Goal: Information Seeking & Learning: Learn about a topic

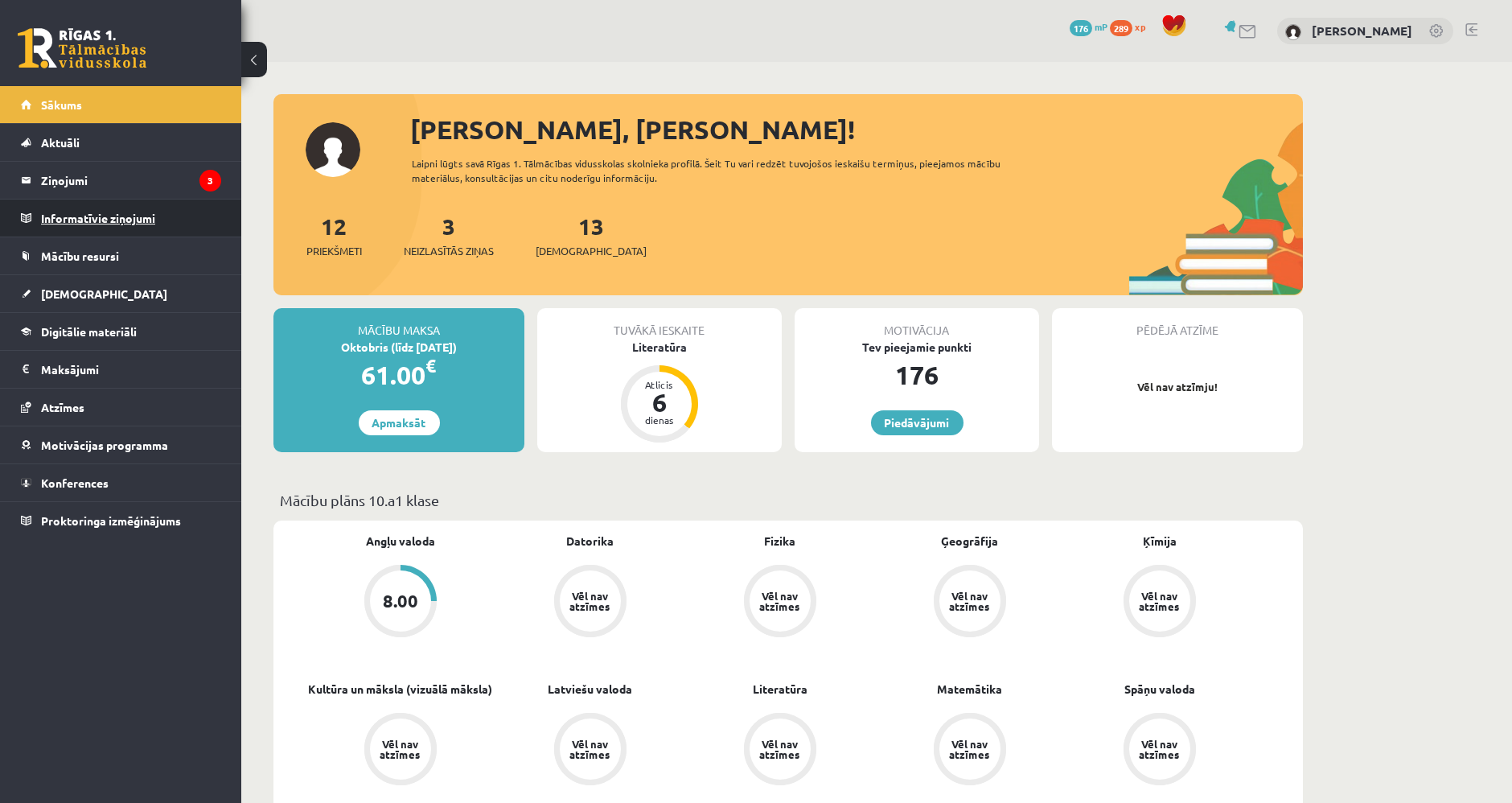
click at [153, 221] on legend "Informatīvie ziņojumi 0" at bounding box center [131, 218] width 180 height 37
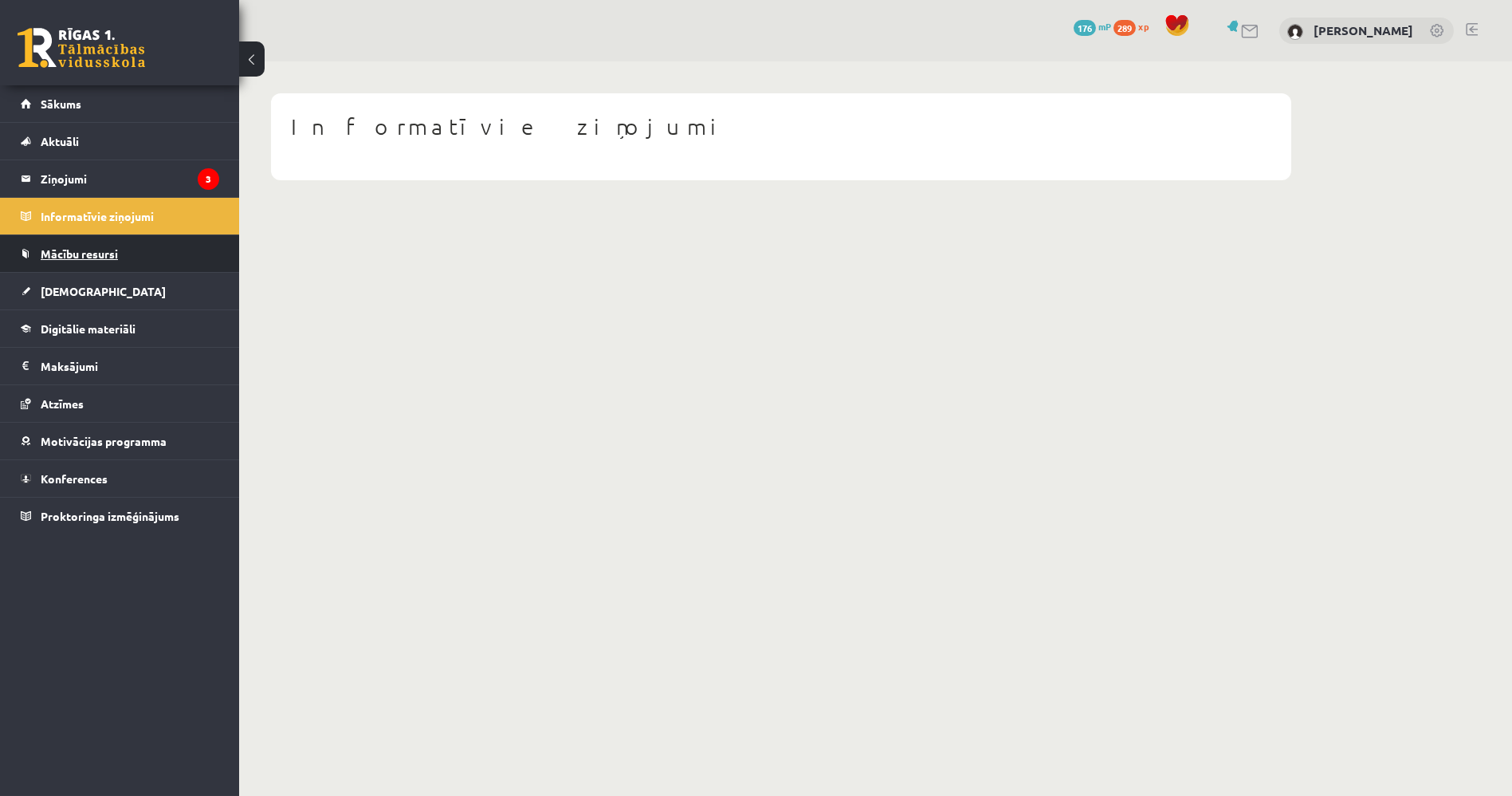
click at [142, 243] on link "Mācību resursi" at bounding box center [120, 253] width 199 height 36
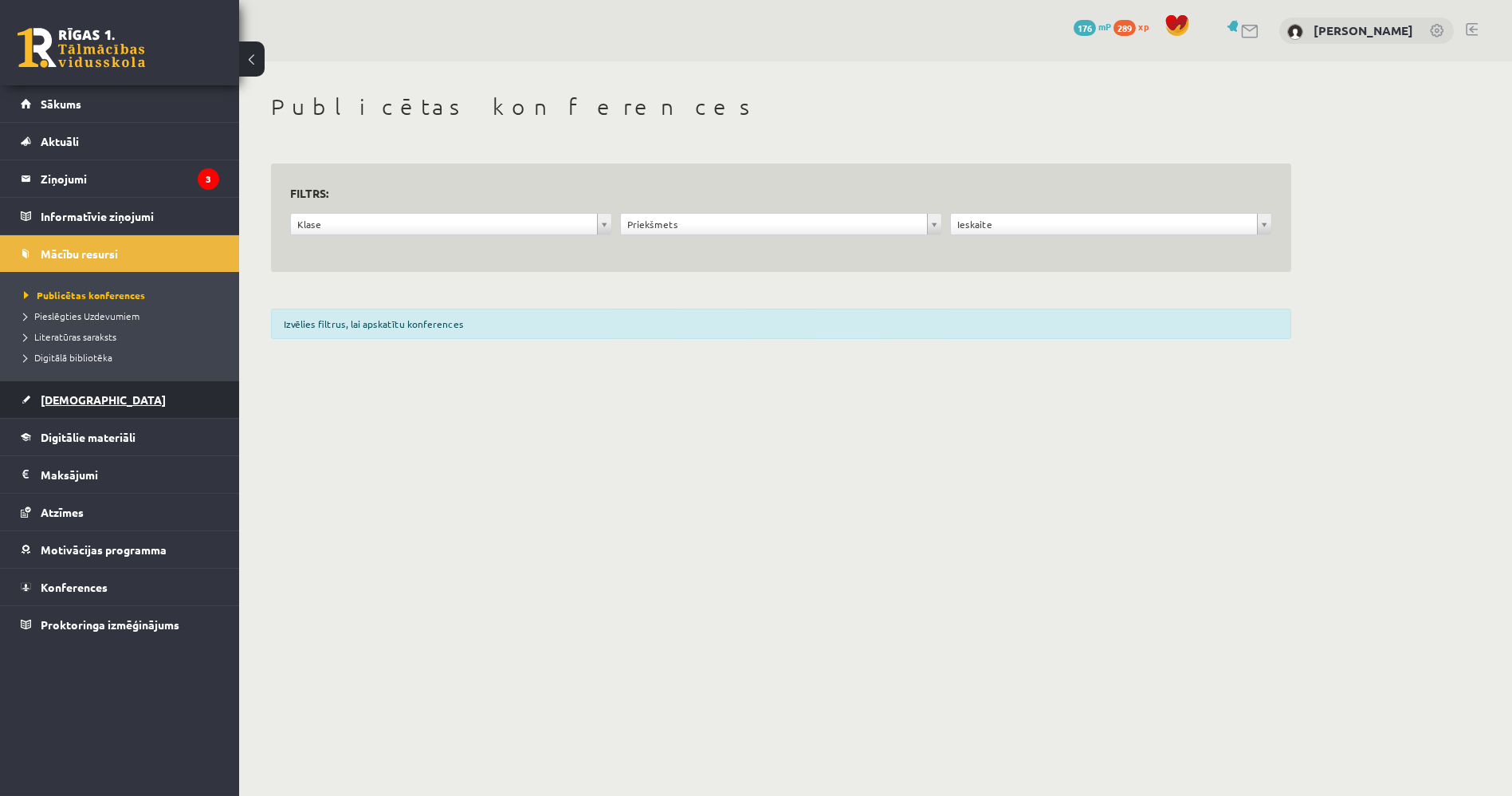
click at [153, 412] on link "[DEMOGRAPHIC_DATA]" at bounding box center [120, 399] width 199 height 36
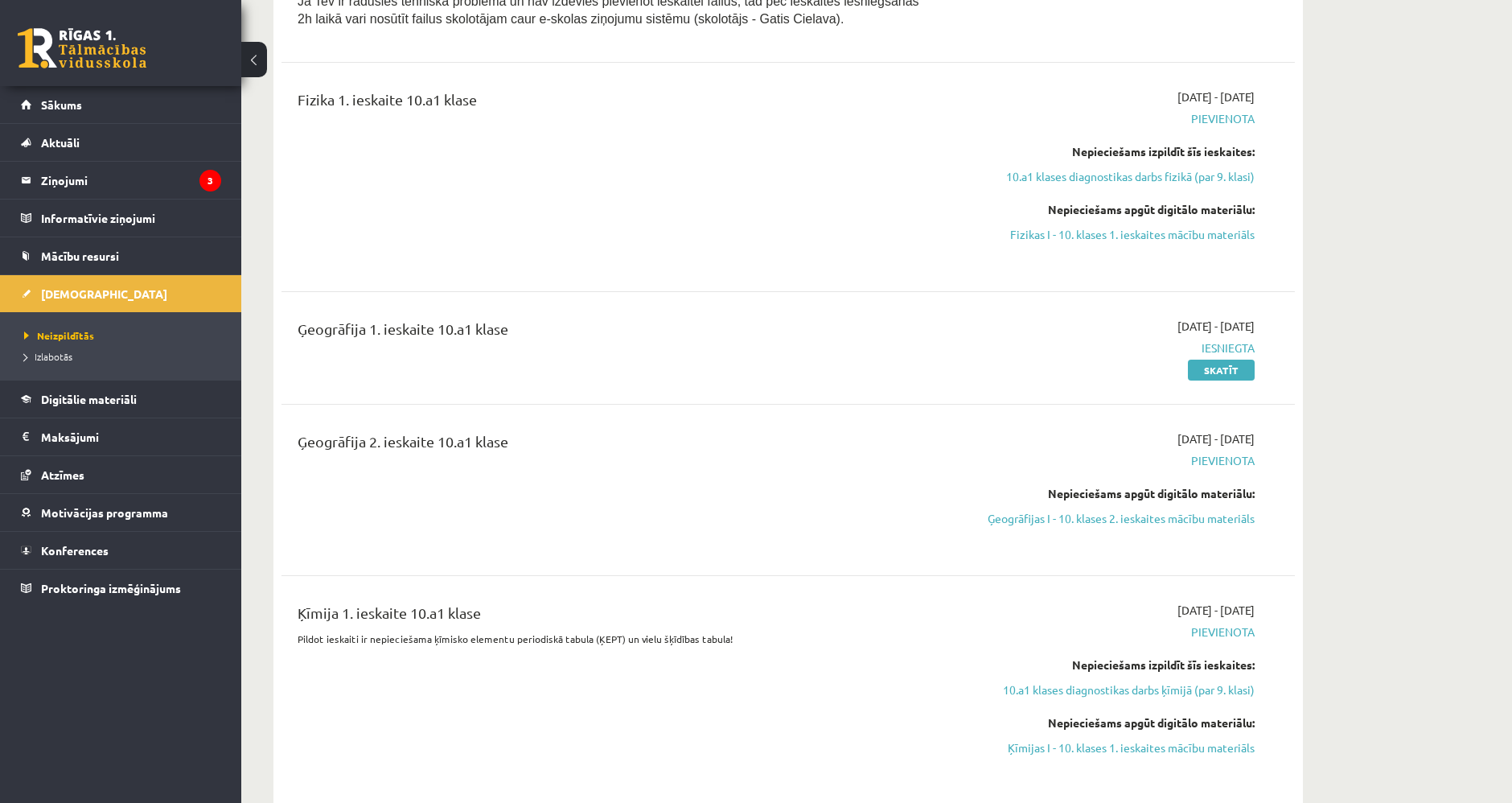
scroll to position [1518, 0]
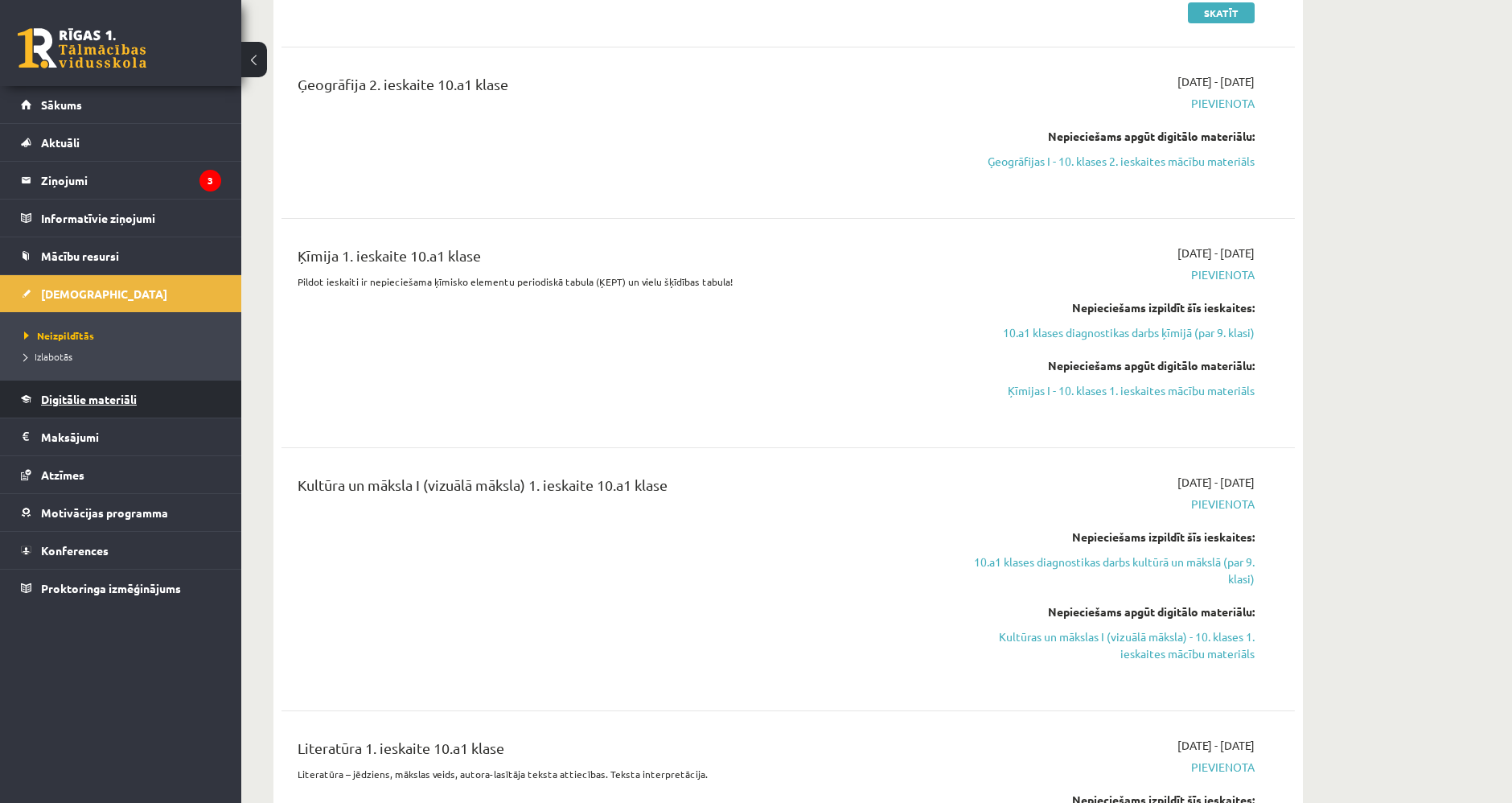
click at [140, 396] on link "Digitālie materiāli" at bounding box center [121, 399] width 200 height 37
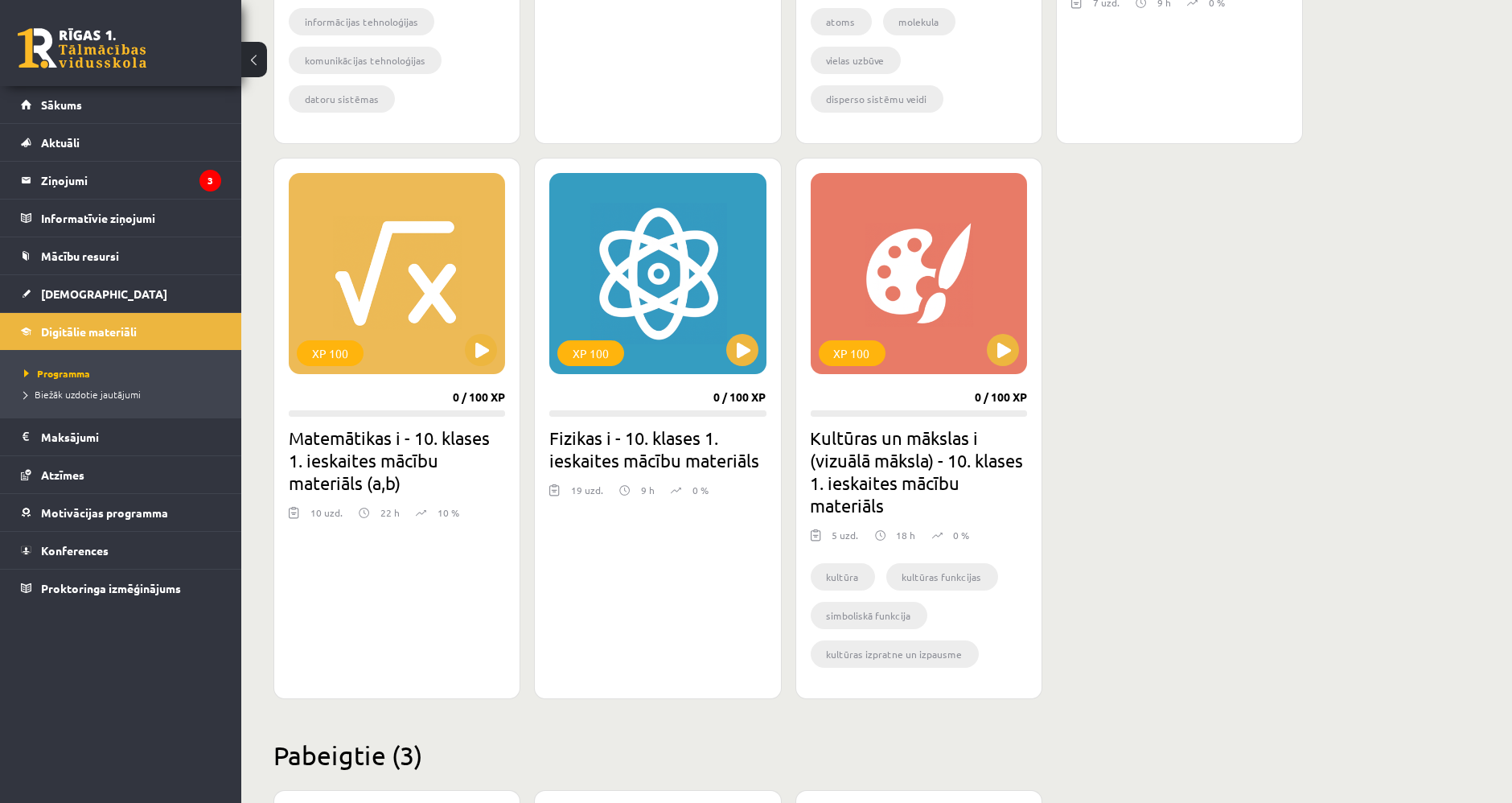
scroll to position [454, 0]
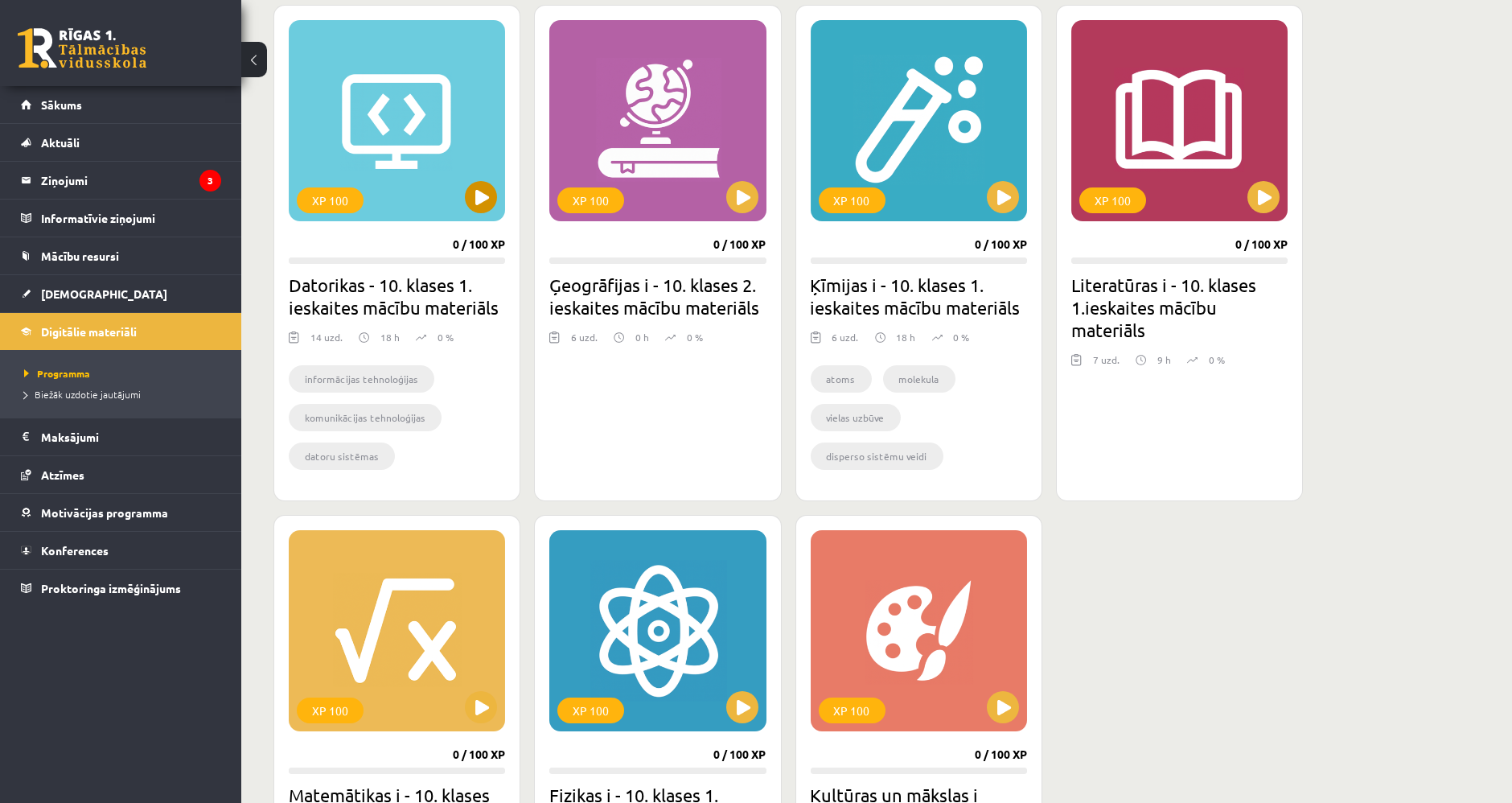
click at [400, 182] on div "XP 100" at bounding box center [397, 120] width 216 height 201
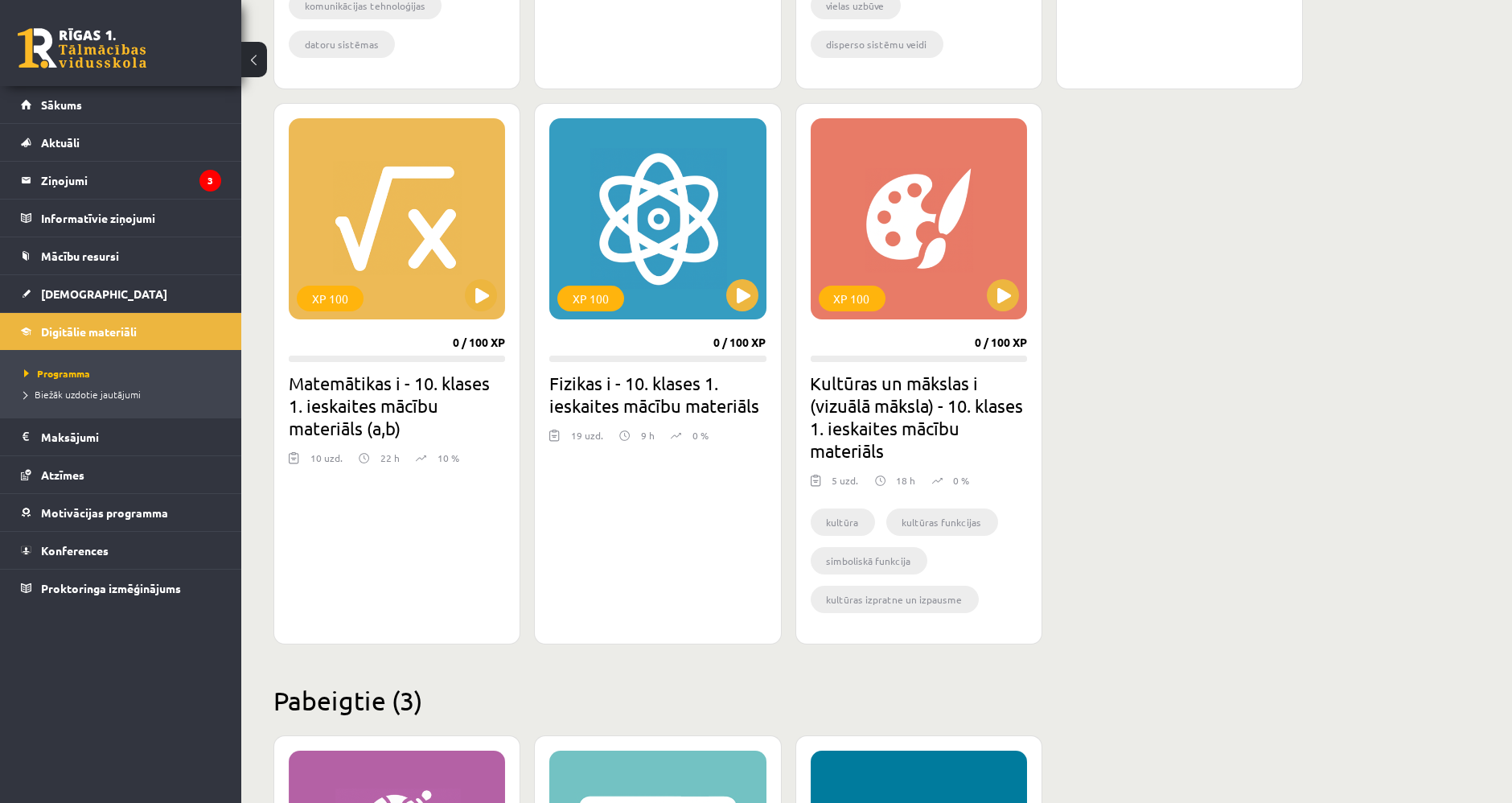
scroll to position [814, 0]
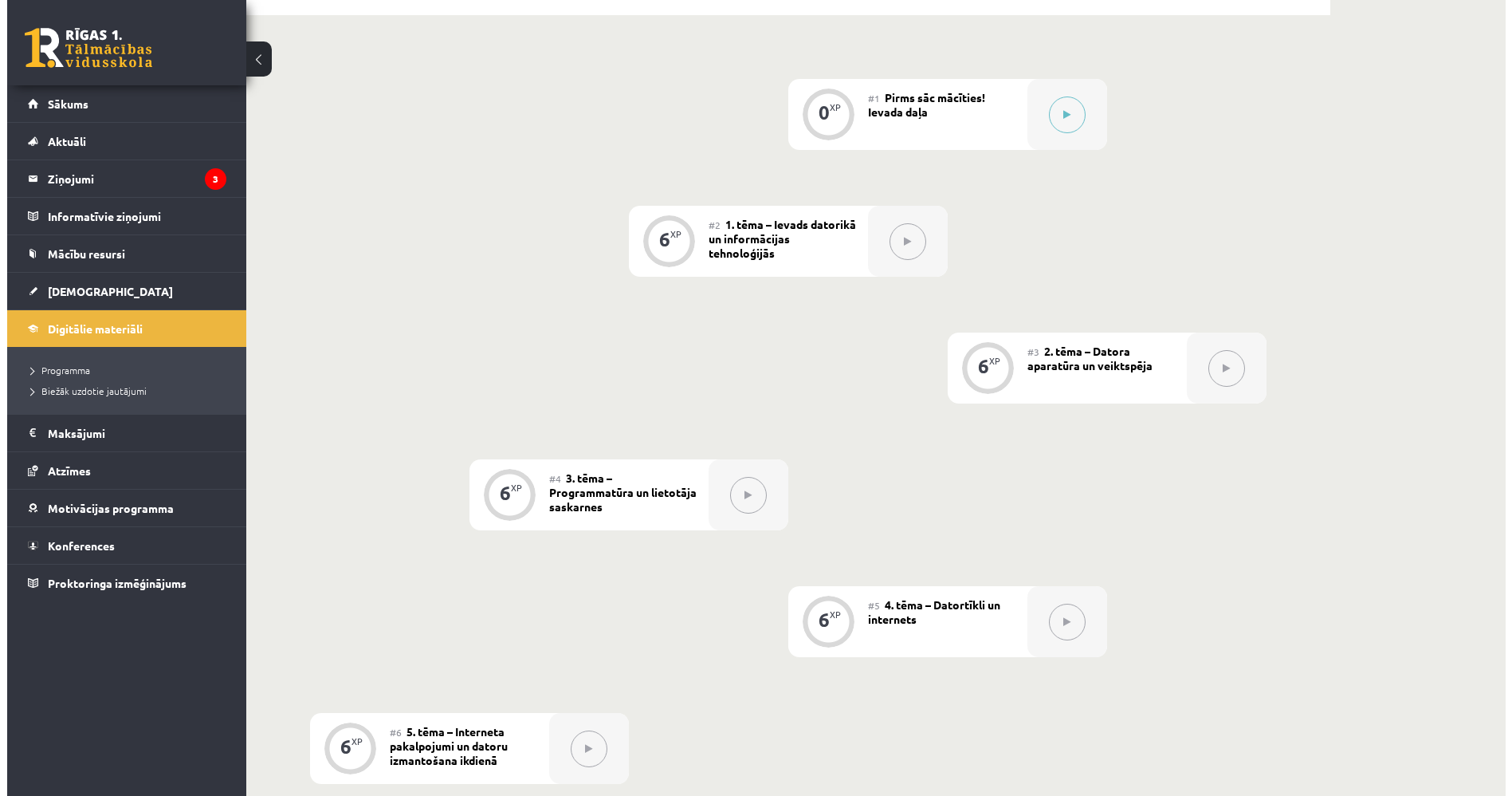
scroll to position [349, 0]
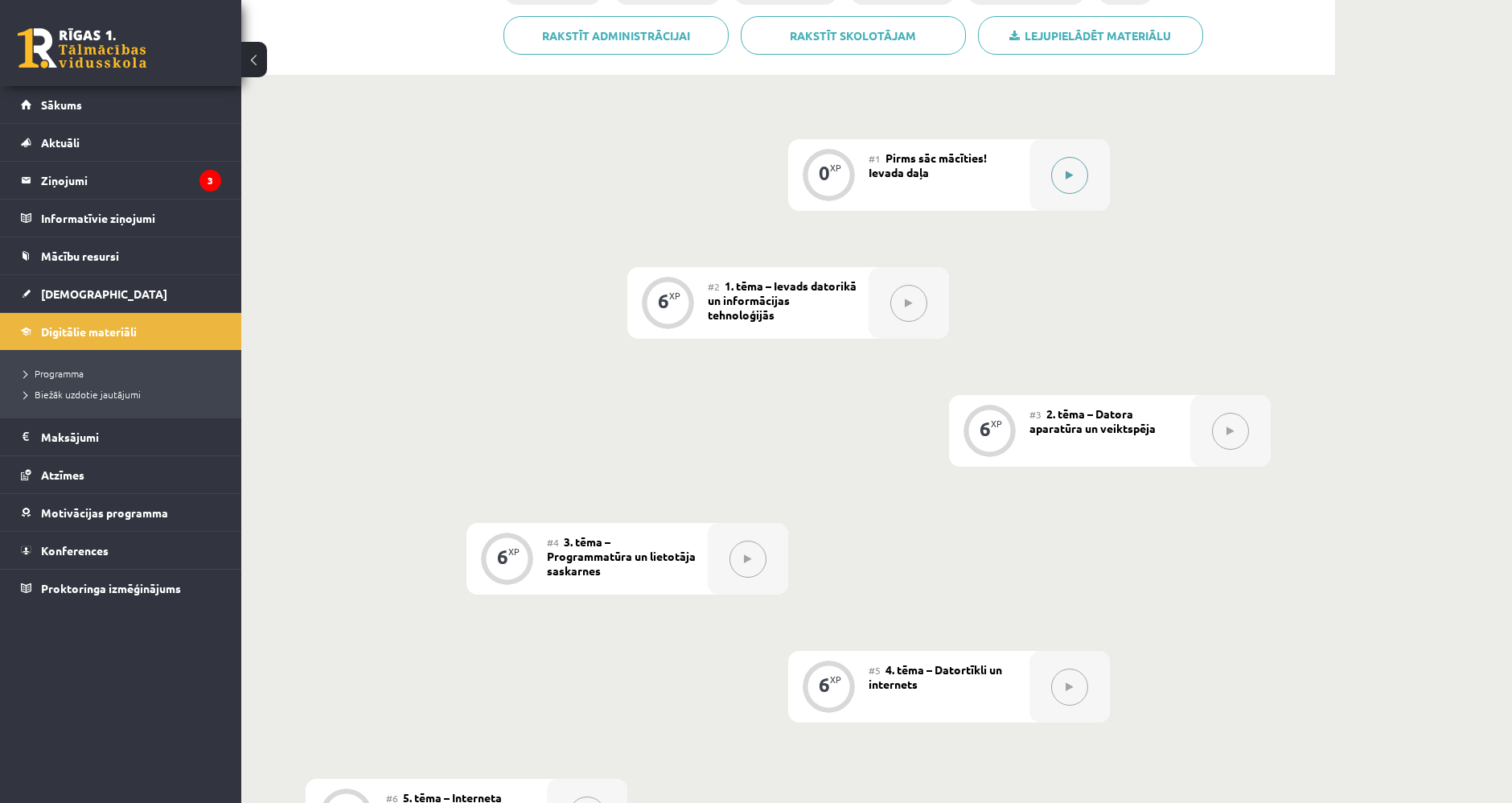
click at [1073, 173] on icon at bounding box center [1070, 175] width 8 height 10
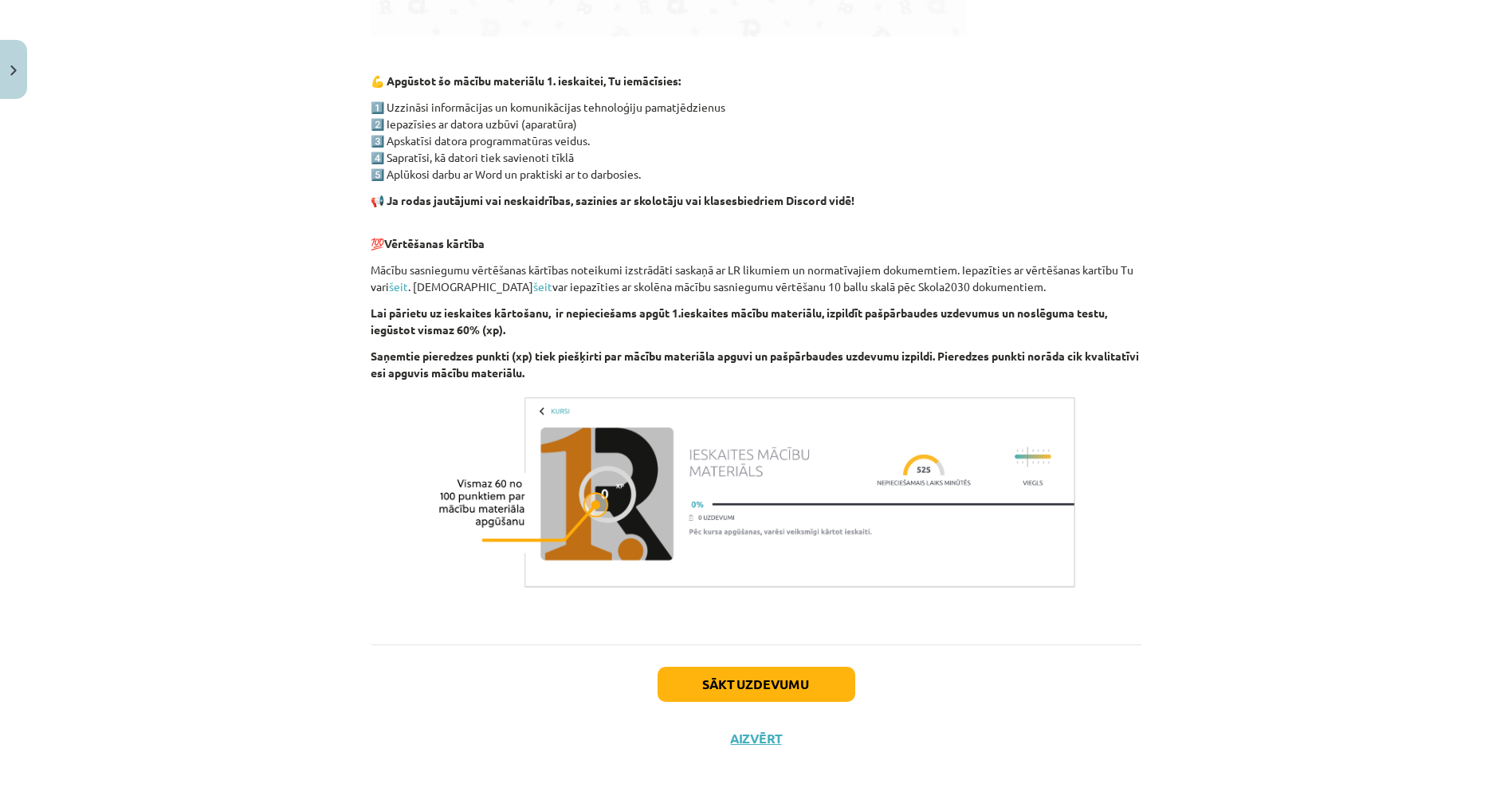
scroll to position [894, 0]
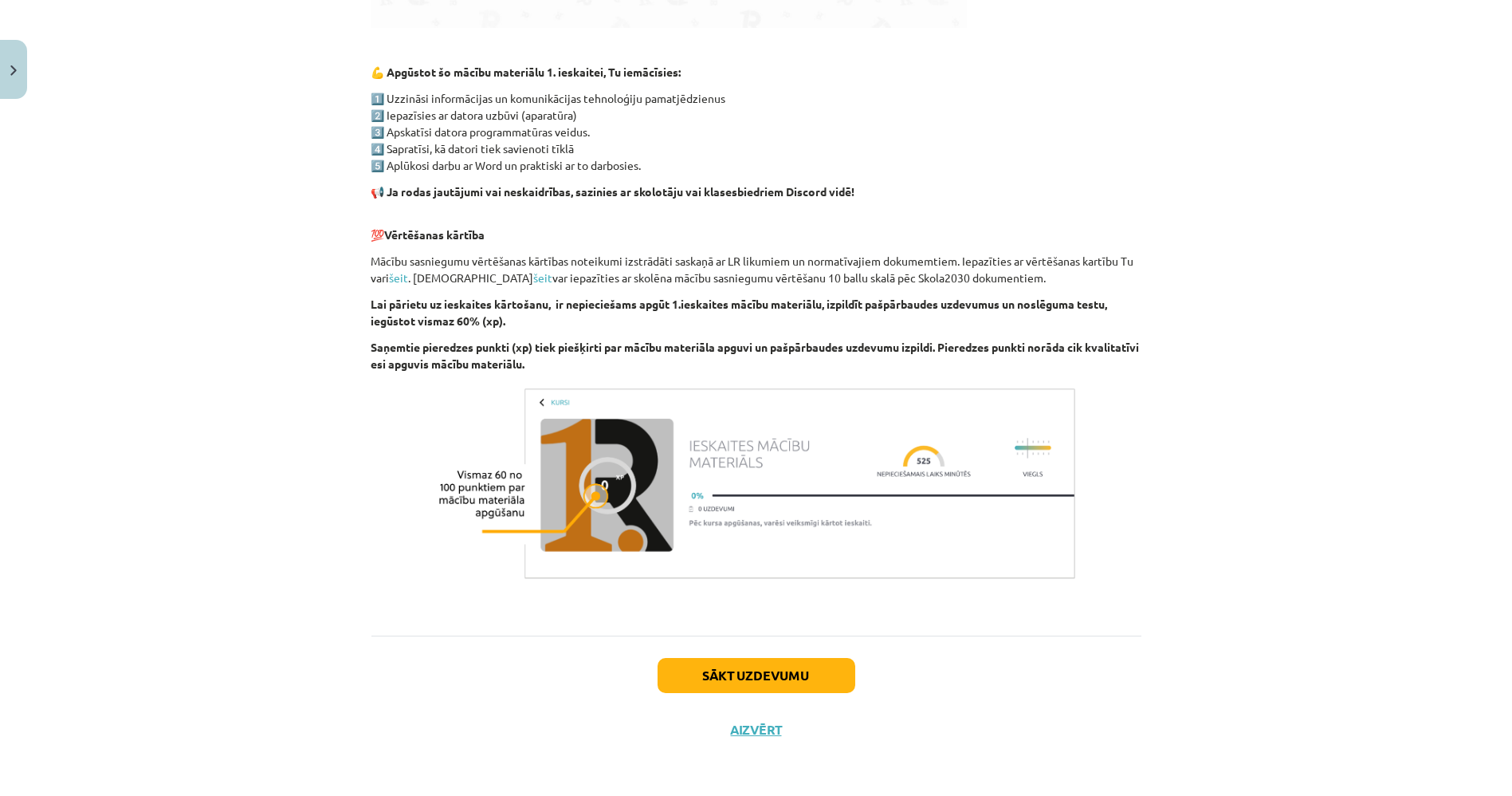
click at [788, 651] on div "Sākt uzdevumu Aizvērt" at bounding box center [756, 691] width 770 height 112
click at [790, 672] on button "Sākt uzdevumu" at bounding box center [756, 675] width 198 height 35
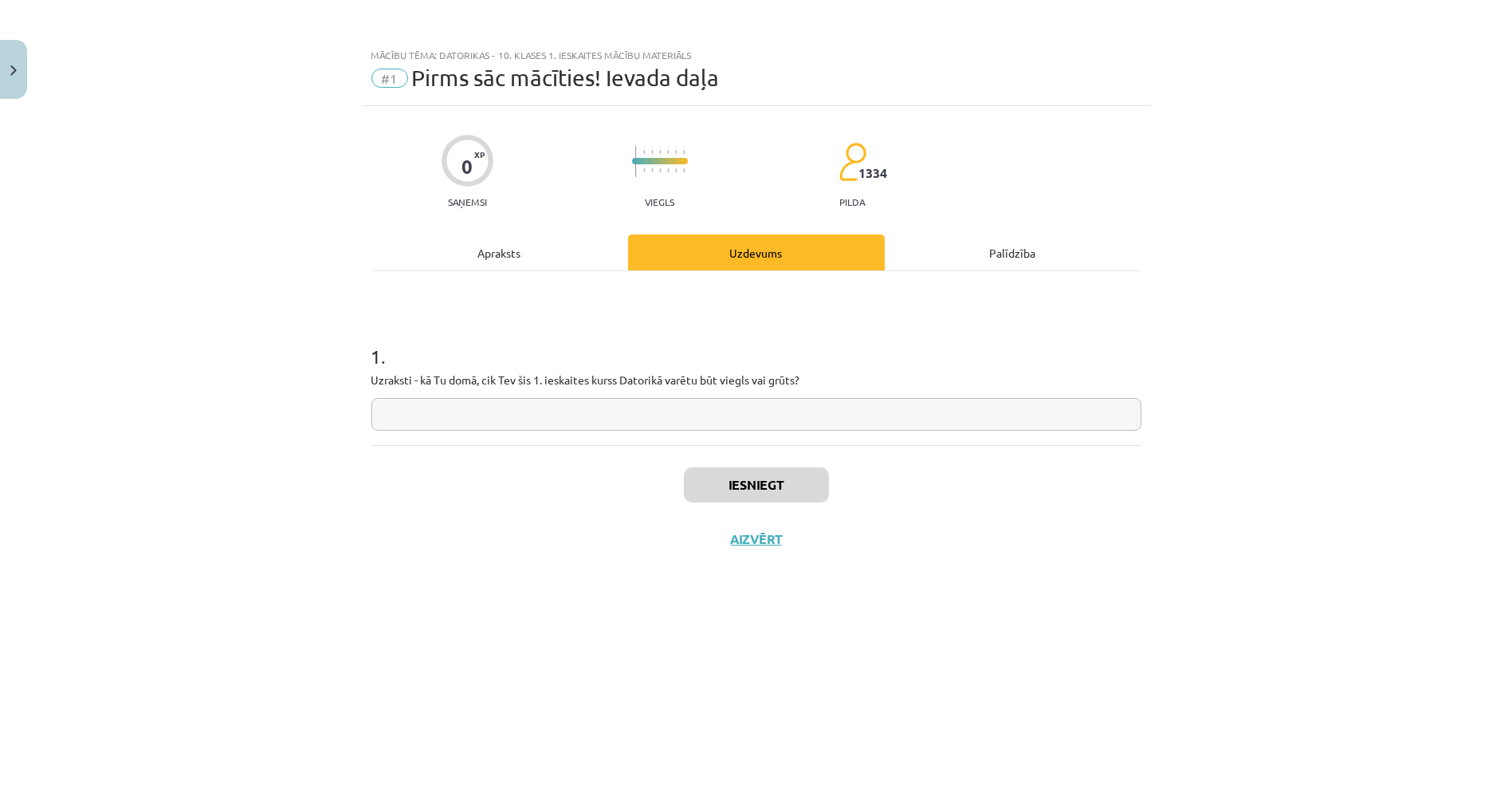
scroll to position [0, 0]
click at [662, 417] on input "text" at bounding box center [756, 414] width 770 height 32
click at [597, 447] on div "Iesniegt Aizvērt" at bounding box center [756, 501] width 770 height 112
click at [571, 408] on input "text" at bounding box center [756, 414] width 770 height 32
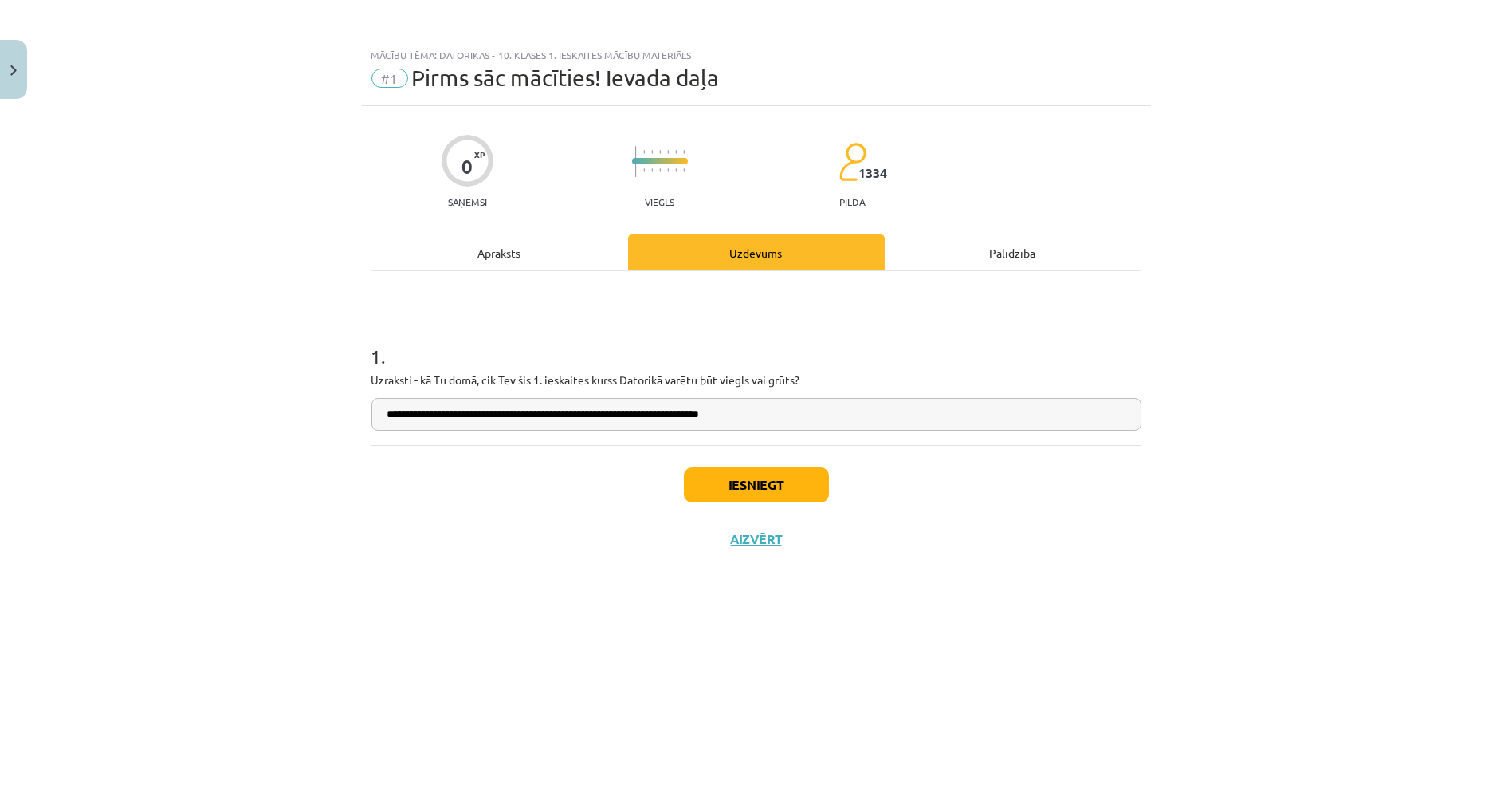
type input "**********"
click at [797, 469] on button "Iesniegt" at bounding box center [756, 484] width 145 height 35
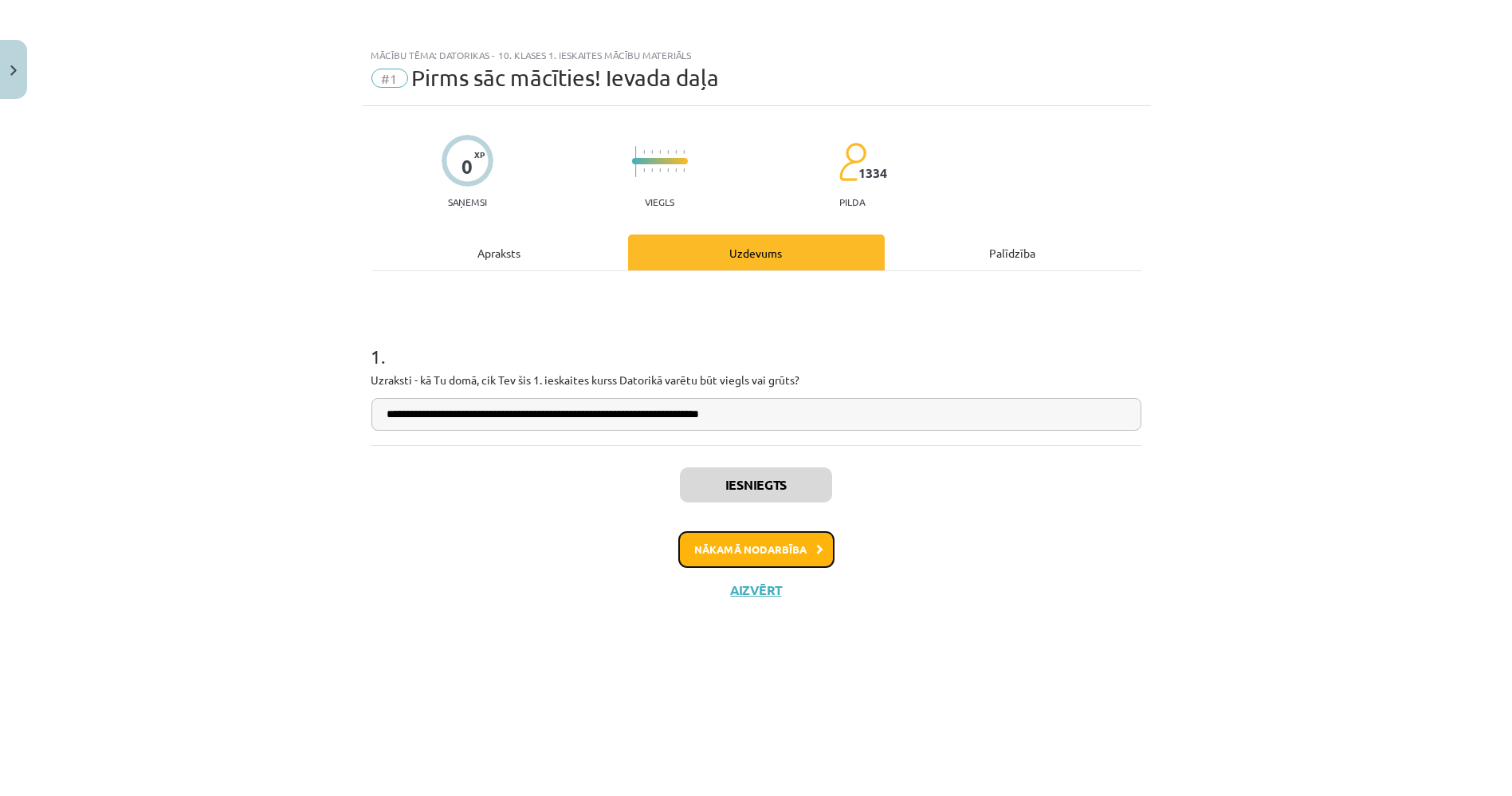
click at [795, 532] on button "Nākamā nodarbība" at bounding box center [756, 549] width 157 height 36
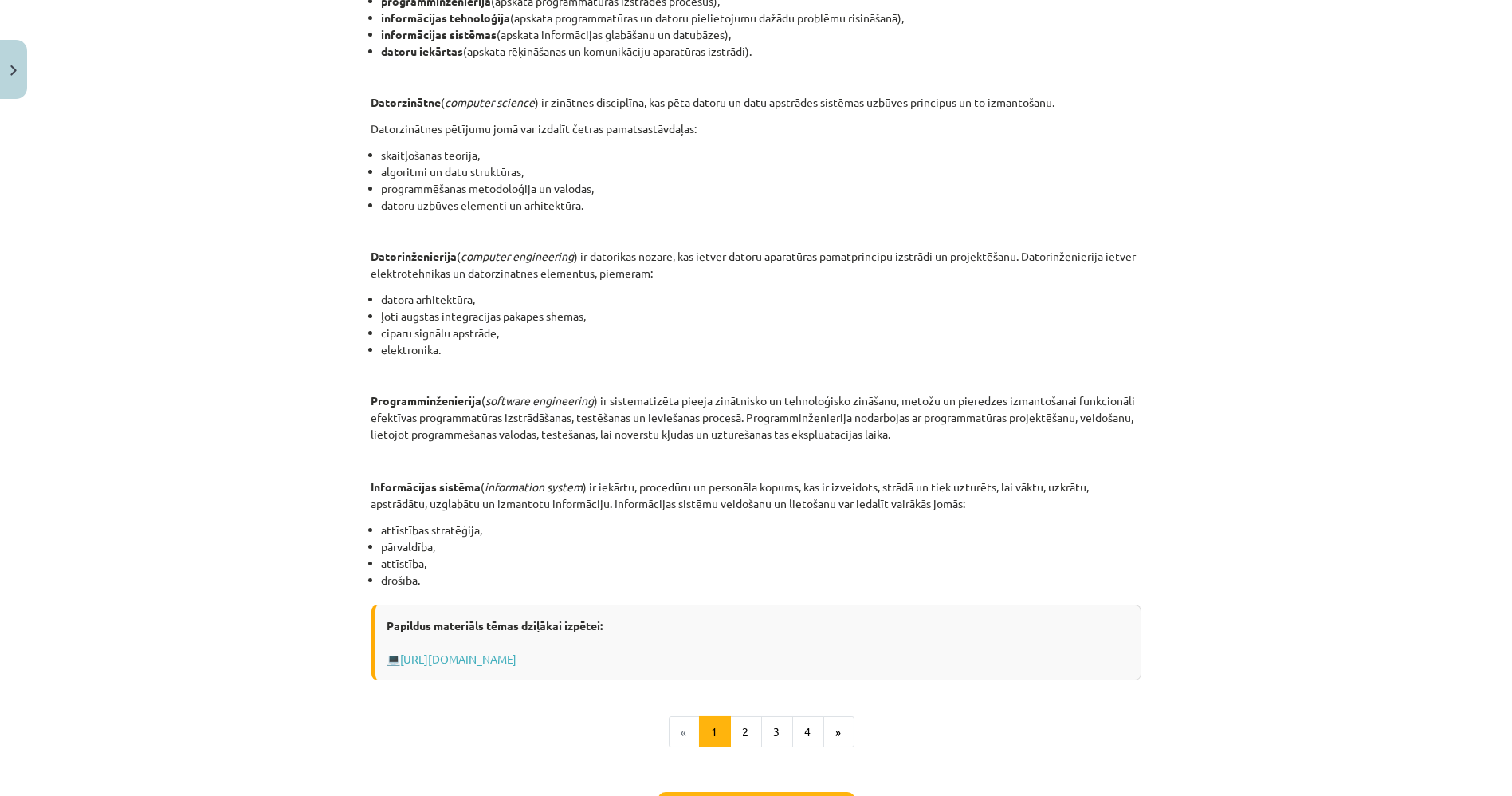
scroll to position [442, 0]
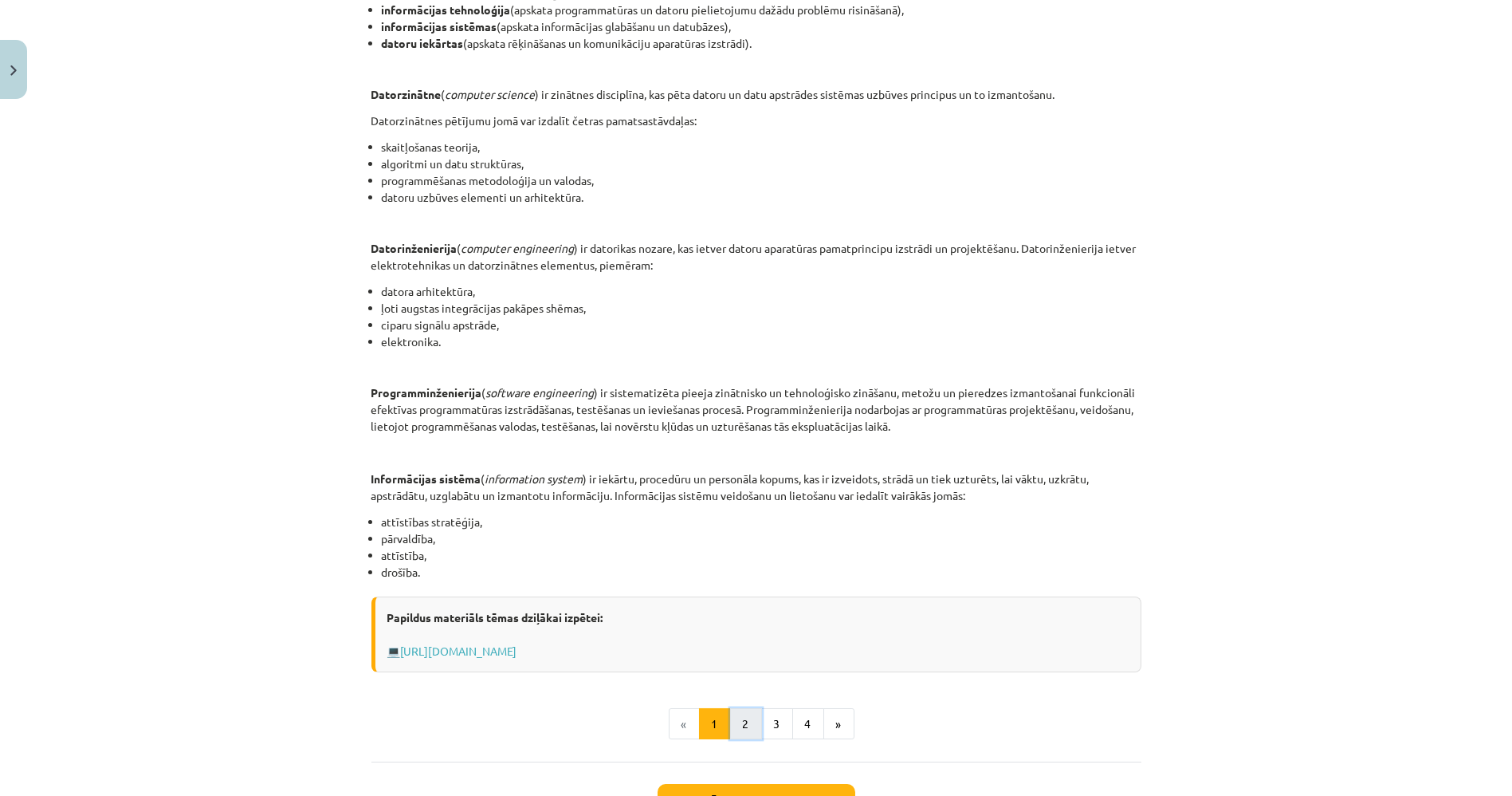
click at [738, 729] on button "2" at bounding box center [745, 723] width 32 height 32
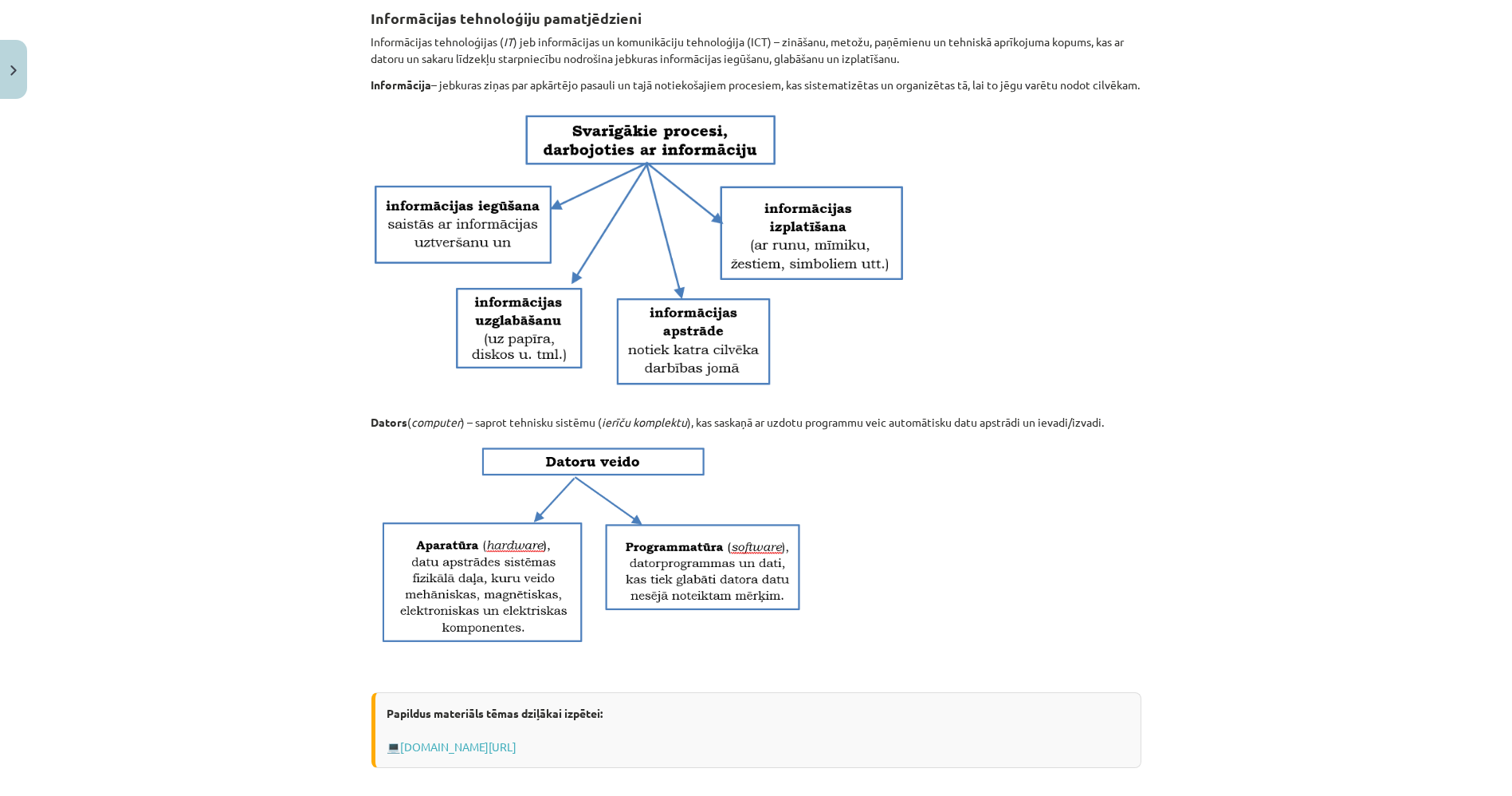
scroll to position [285, 0]
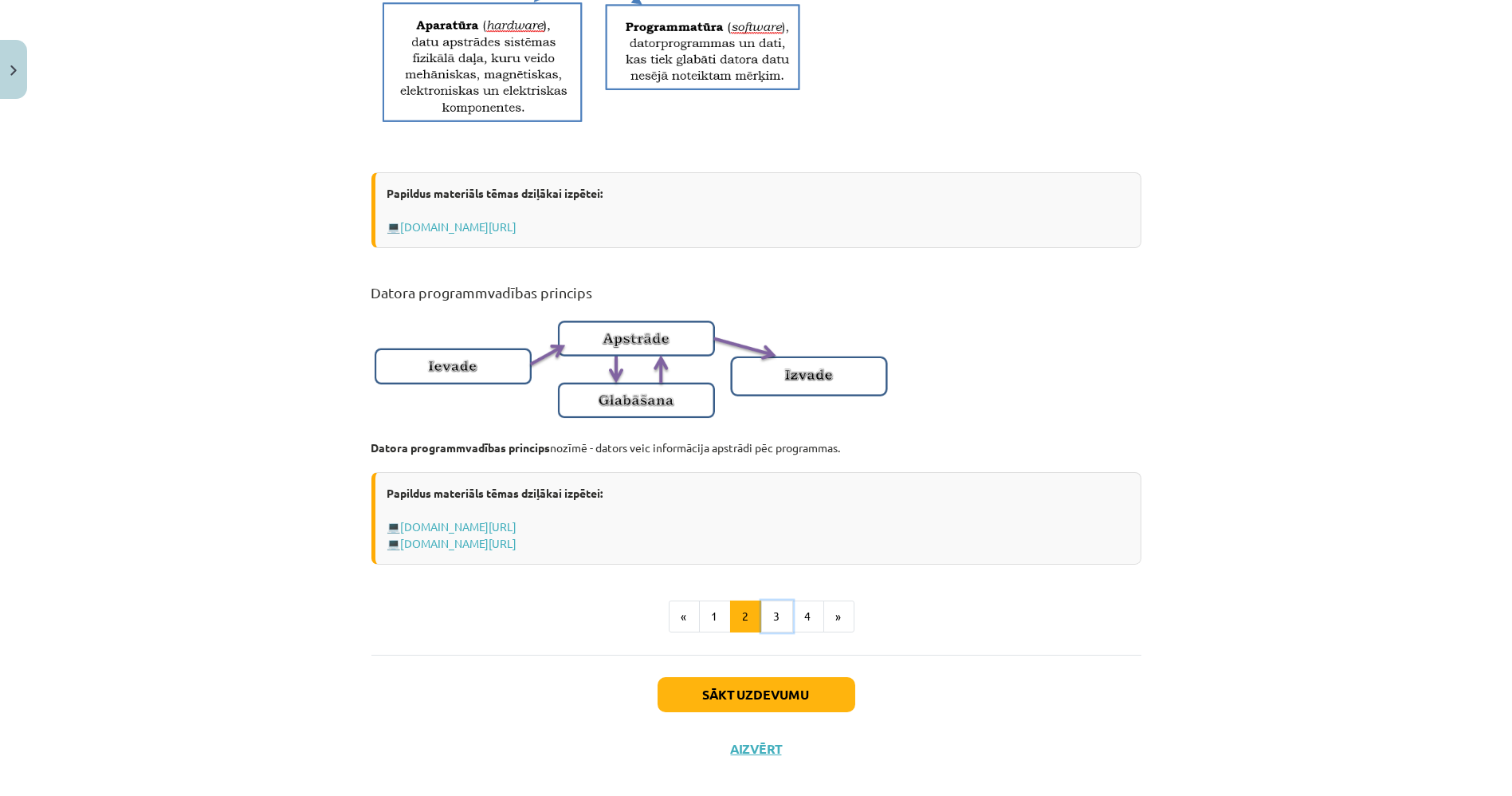
click at [774, 633] on button "3" at bounding box center [777, 615] width 32 height 32
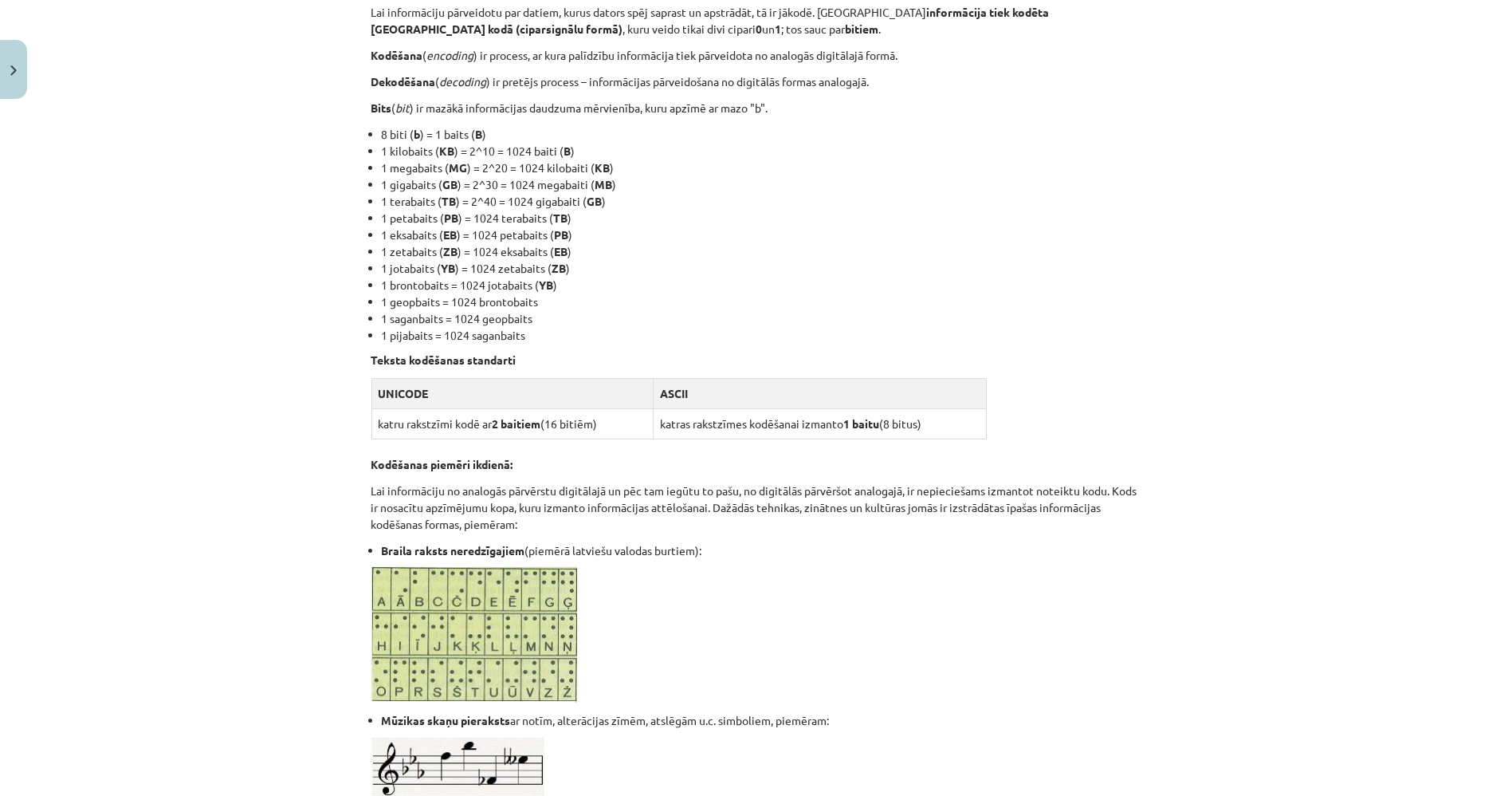
scroll to position [638, 0]
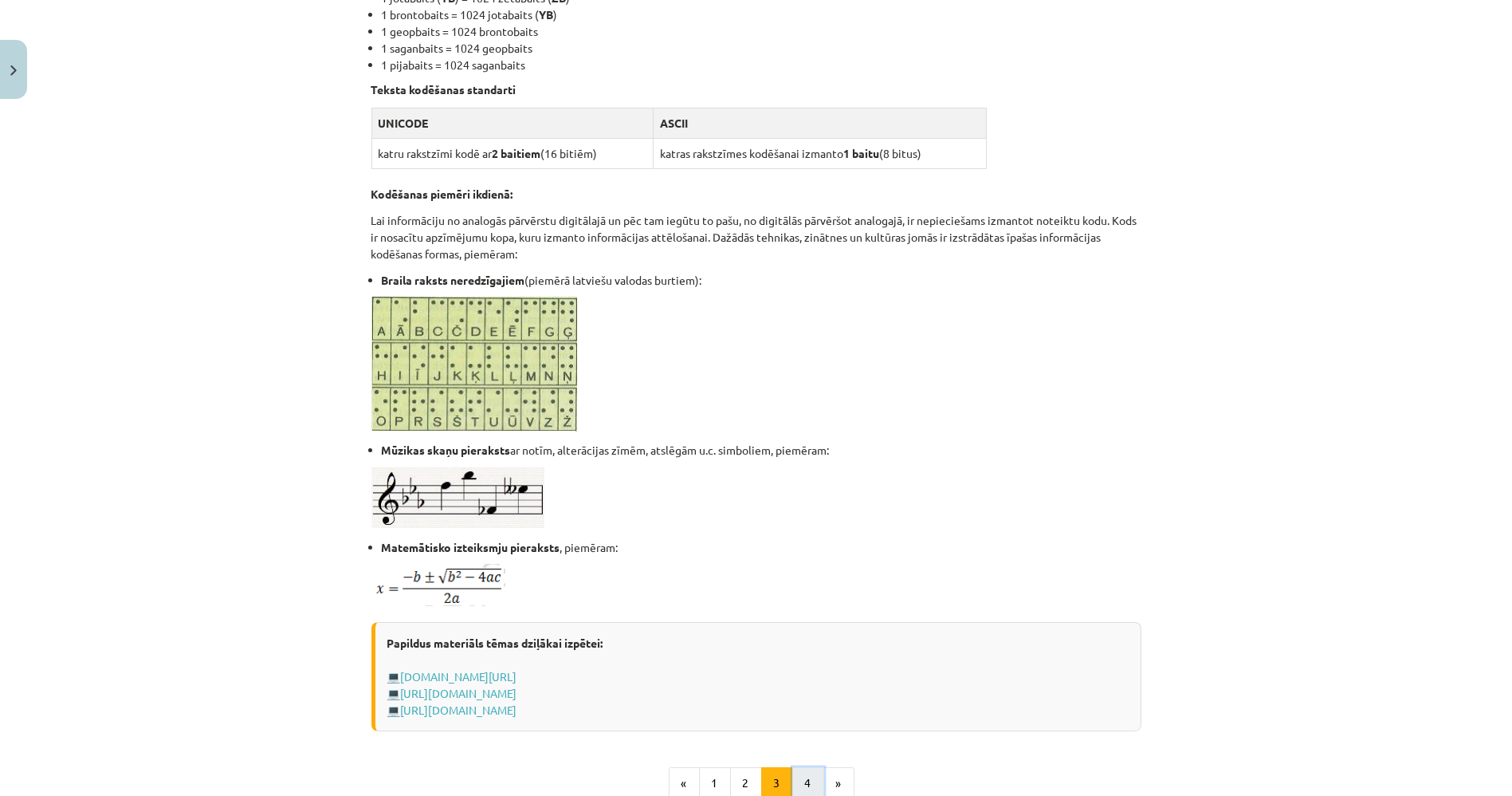
click at [811, 785] on button "4" at bounding box center [807, 783] width 32 height 32
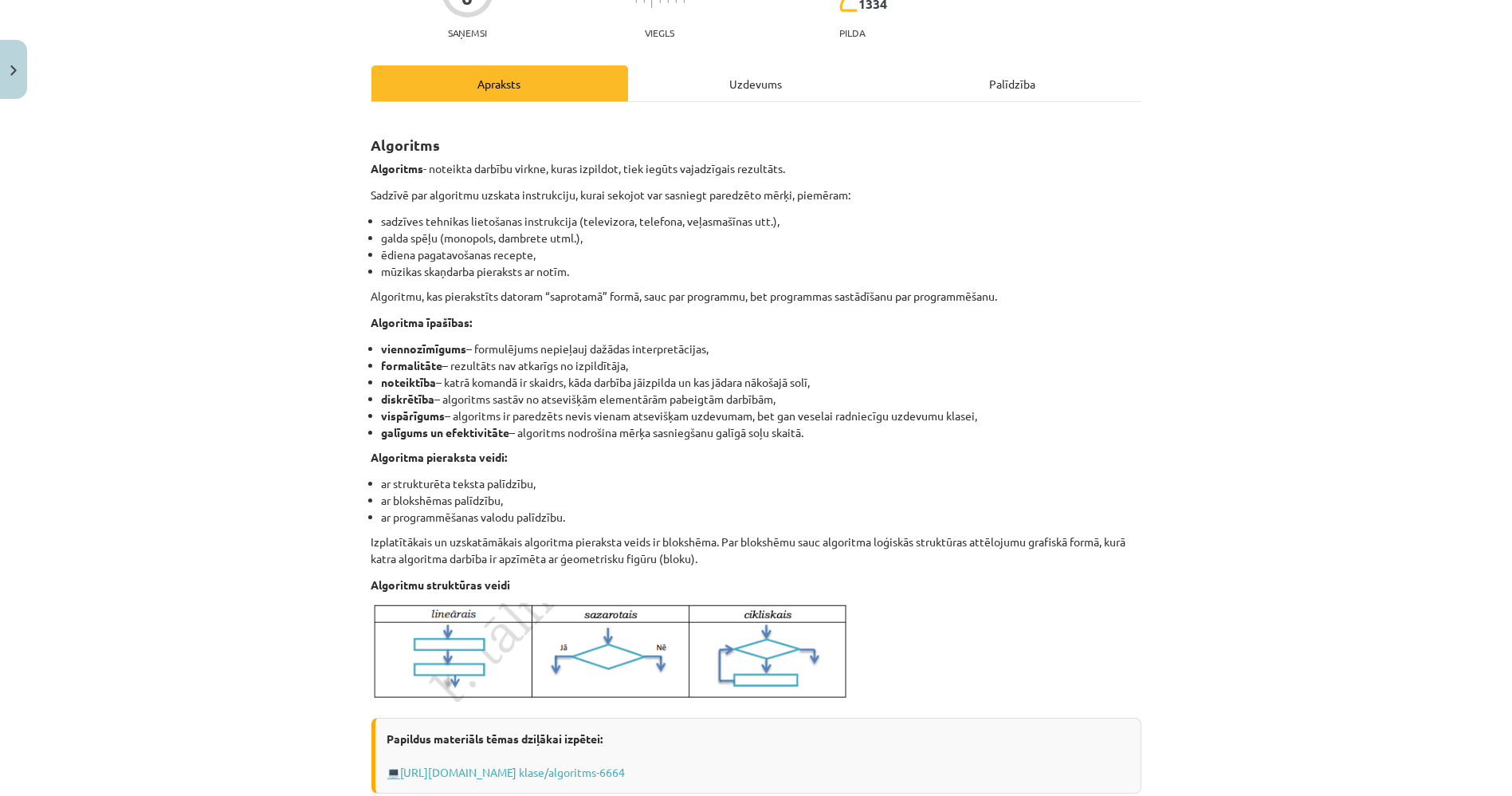
scroll to position [0, 0]
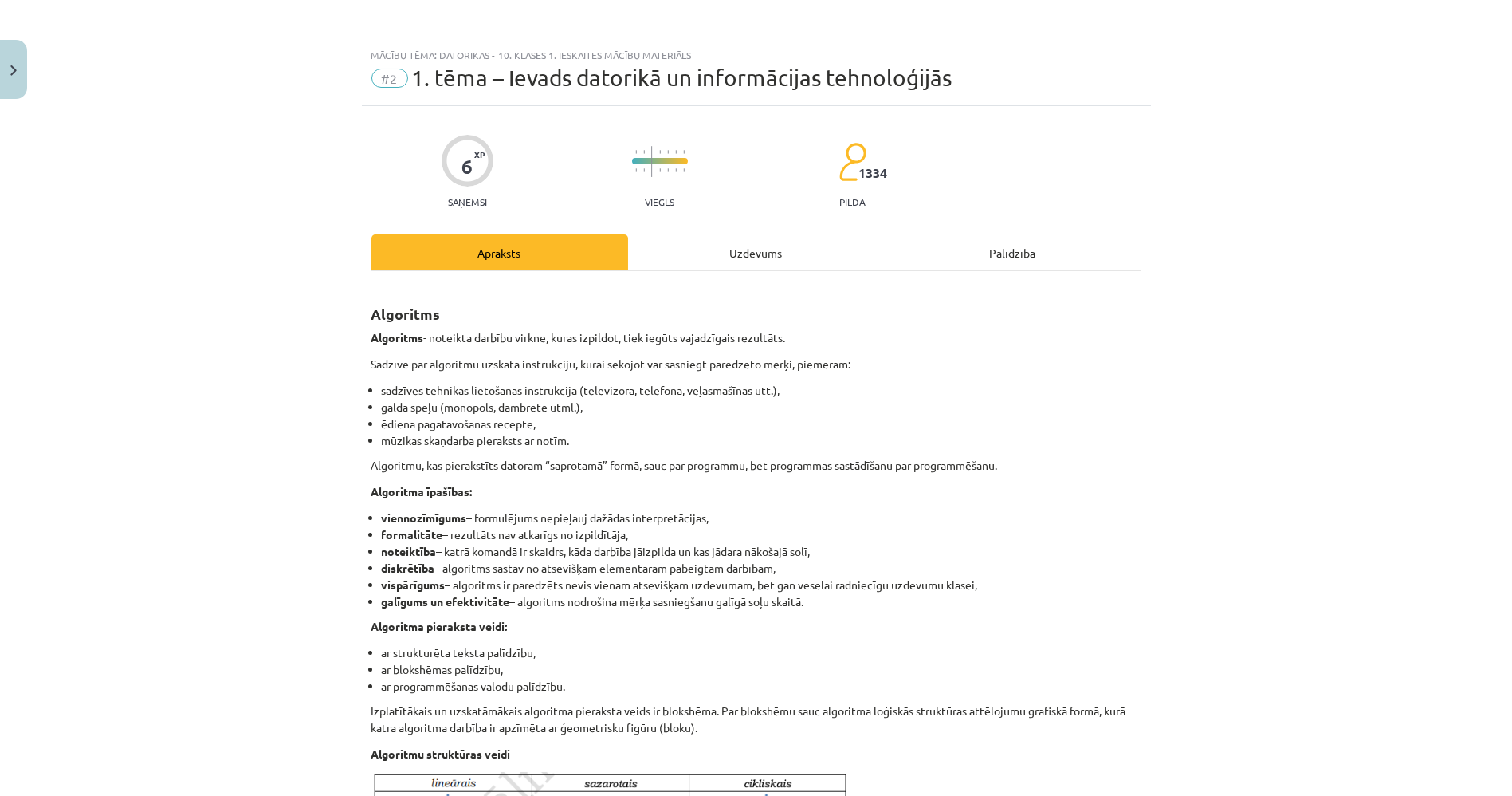
click at [717, 269] on div "Uzdevums" at bounding box center [756, 252] width 257 height 36
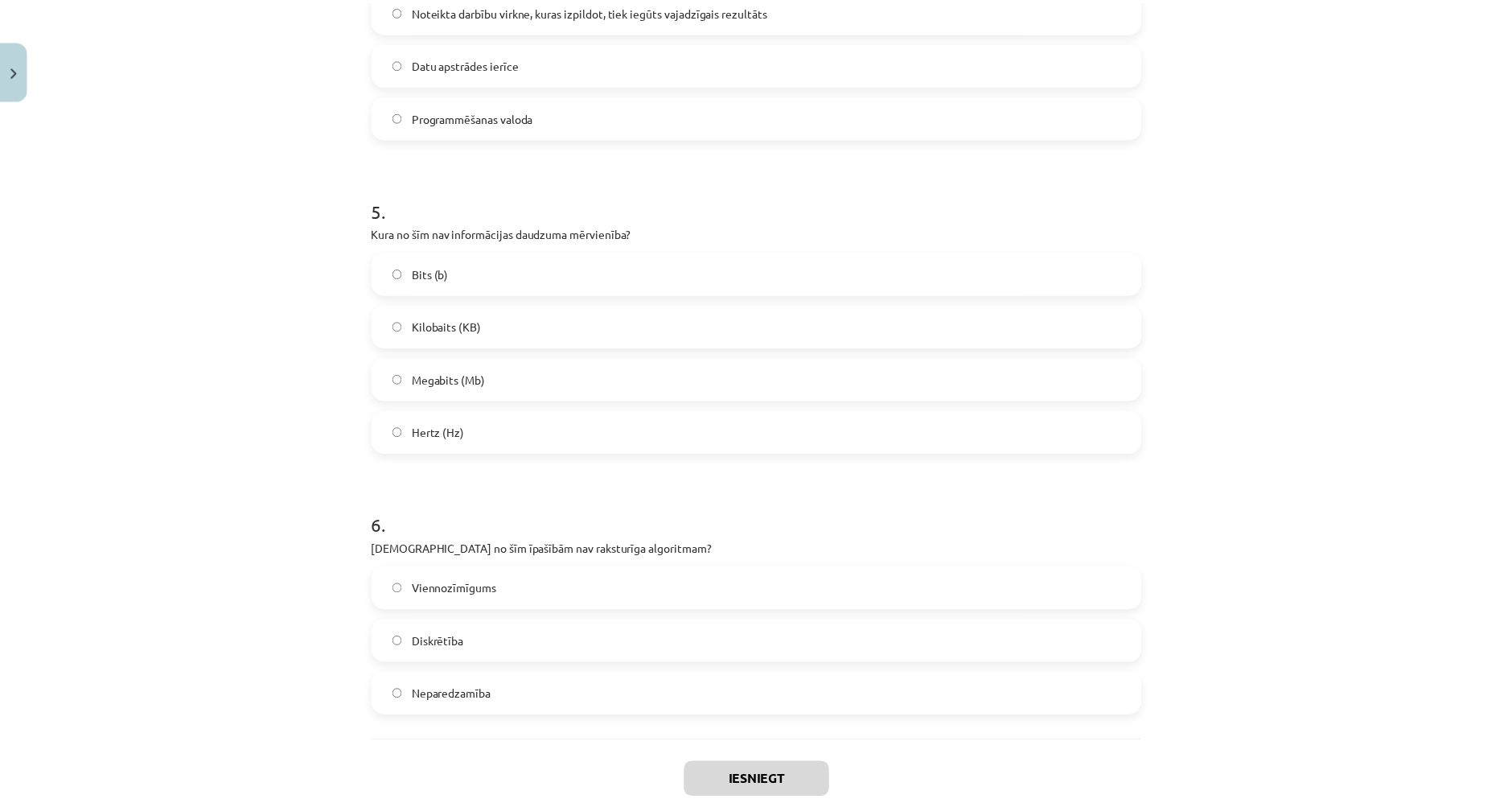
scroll to position [1354, 0]
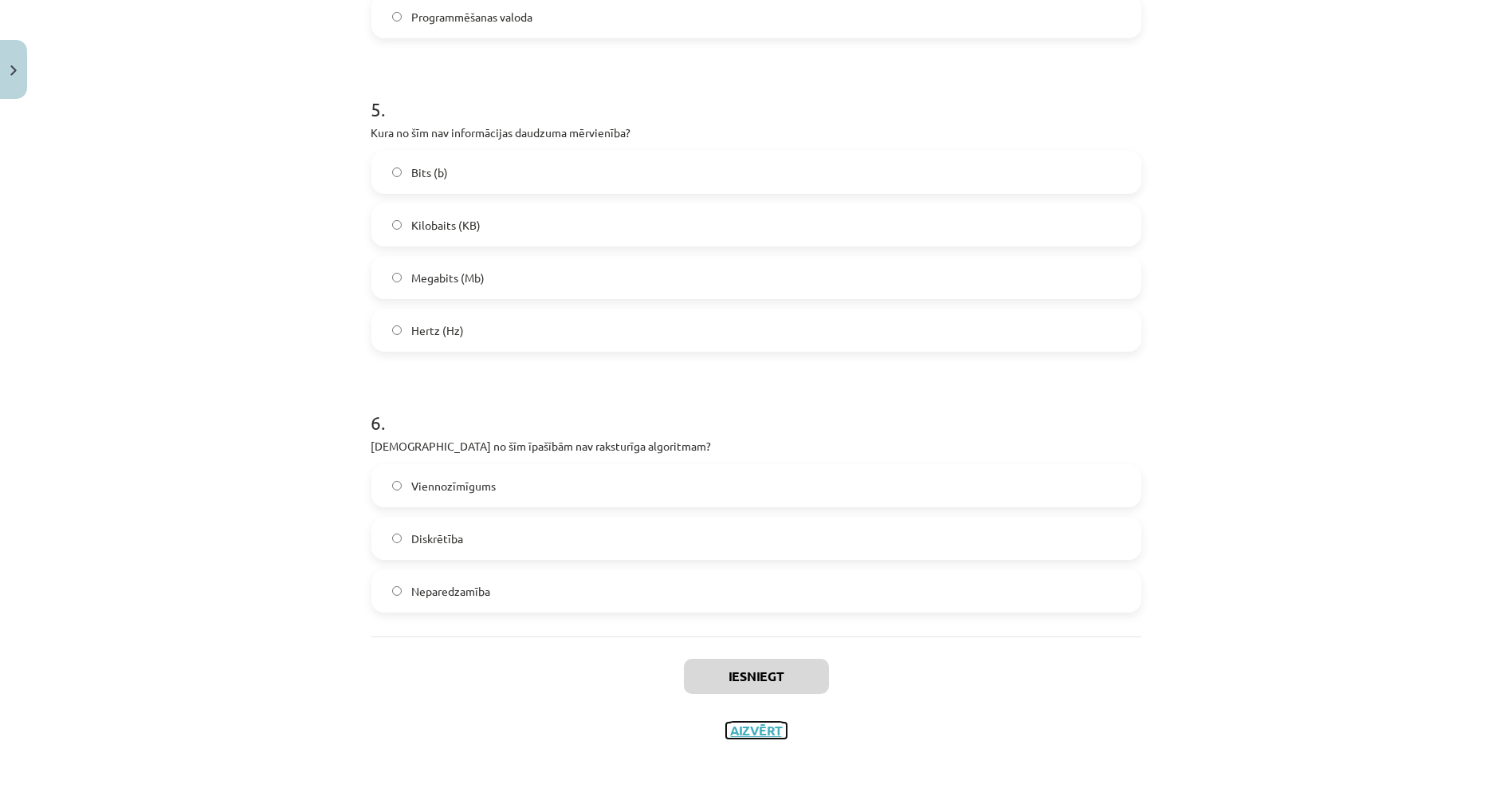
click at [744, 735] on button "Aizvērt" at bounding box center [756, 730] width 60 height 16
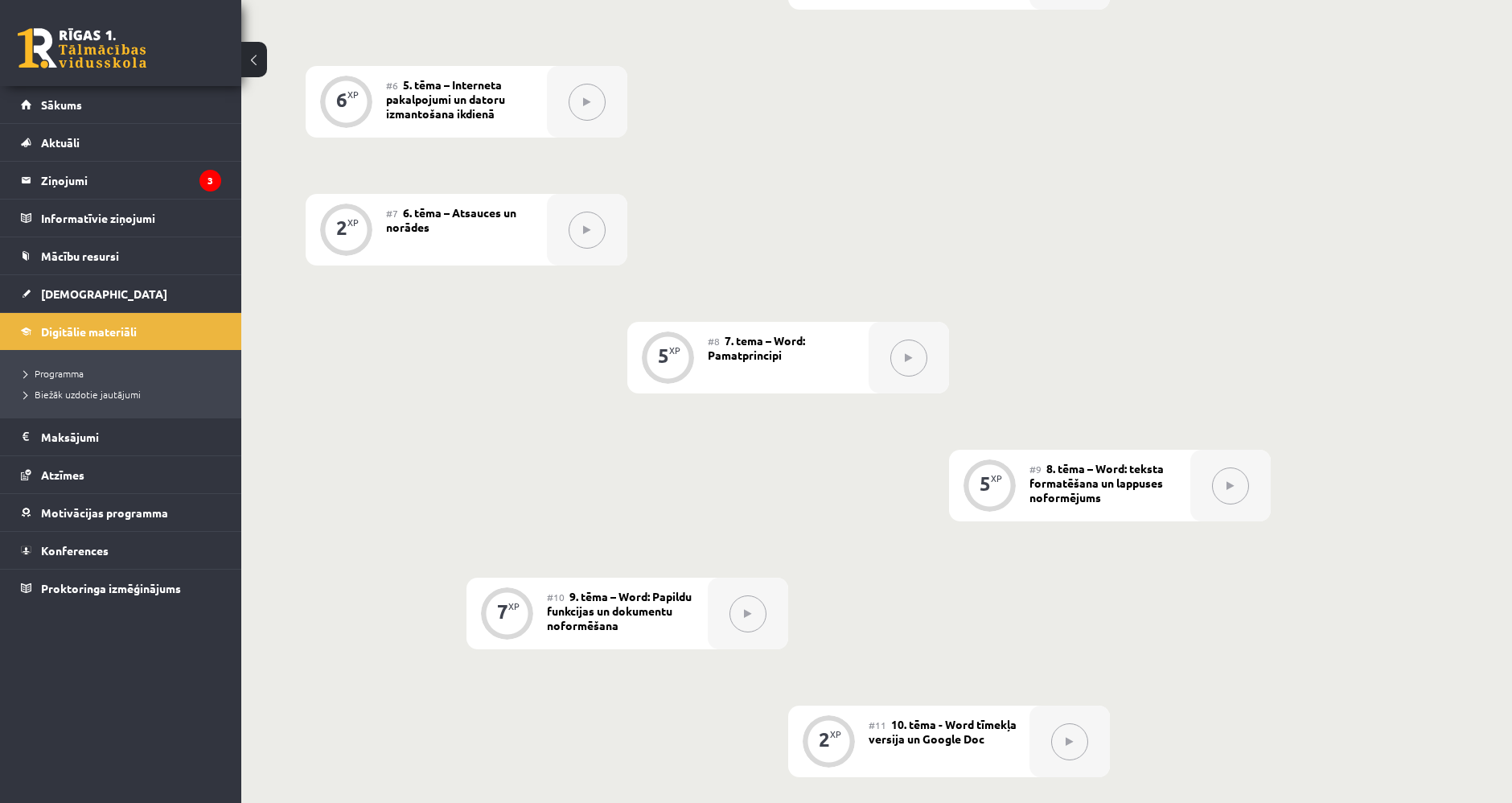
scroll to position [1602, 0]
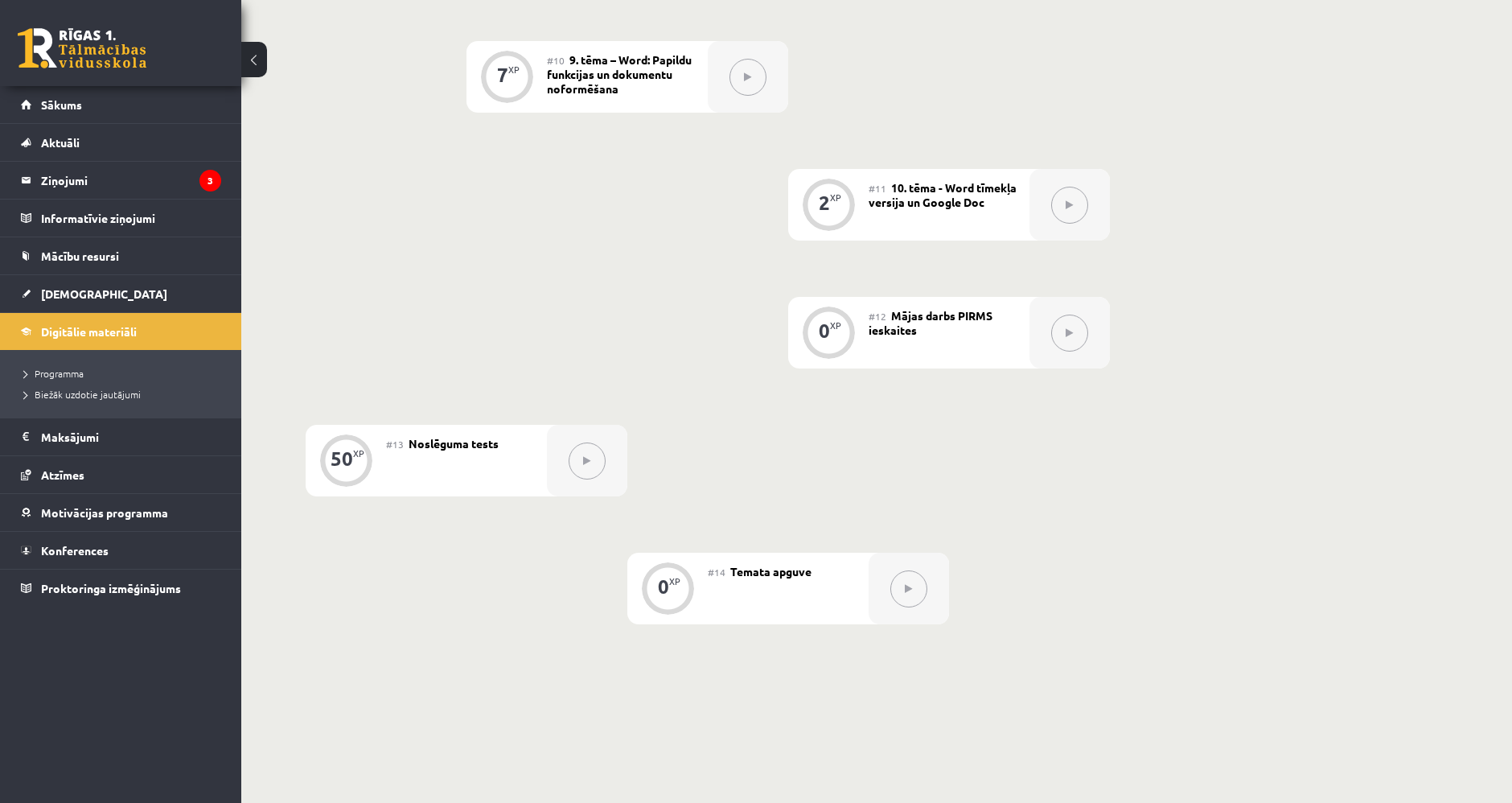
click at [1075, 338] on button at bounding box center [1070, 333] width 37 height 37
click at [978, 314] on span "Mājas darbs PIRMS ieskaites" at bounding box center [930, 323] width 124 height 29
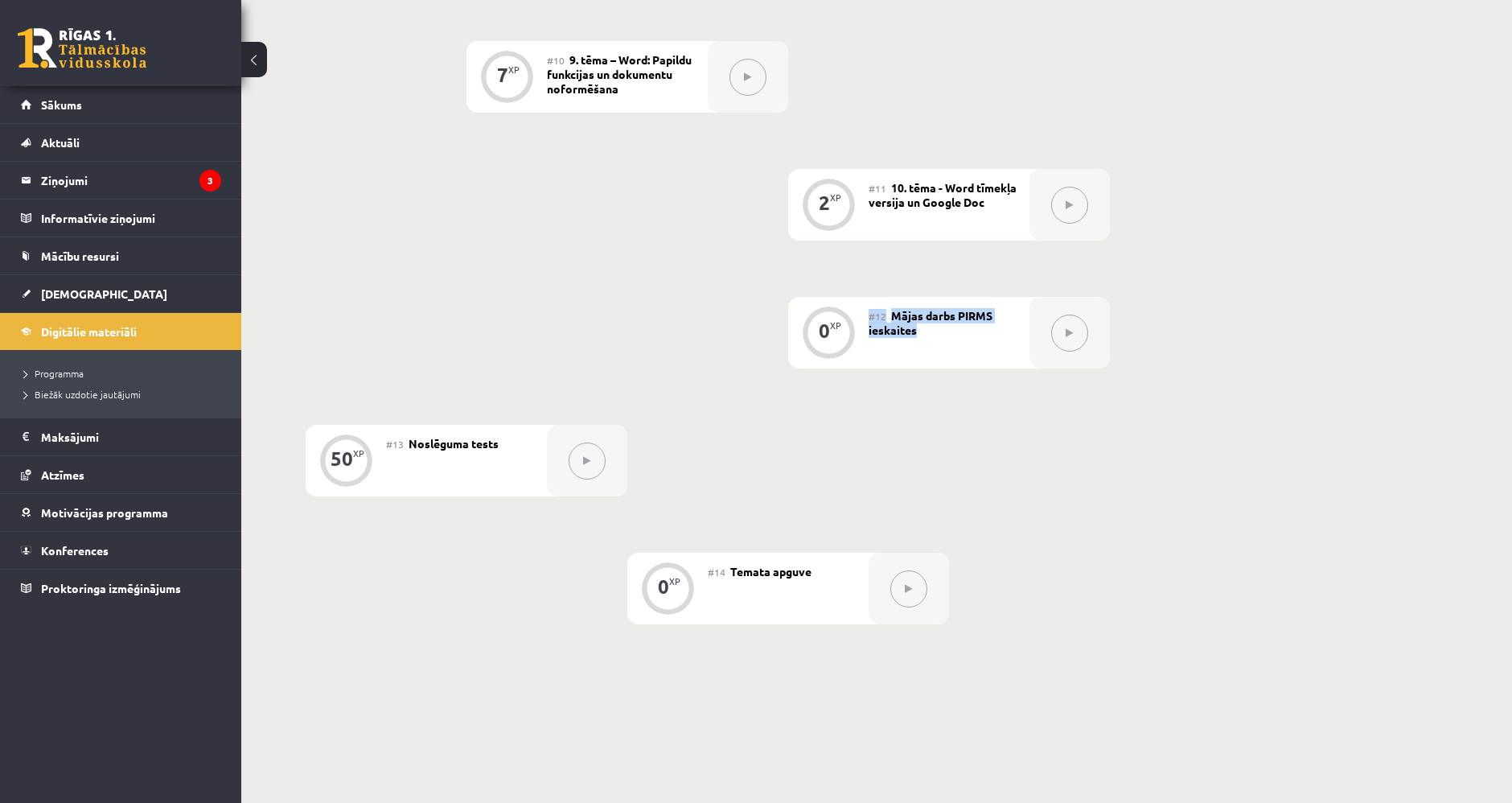
click at [978, 314] on span "Mājas darbs PIRMS ieskaites" at bounding box center [930, 323] width 124 height 29
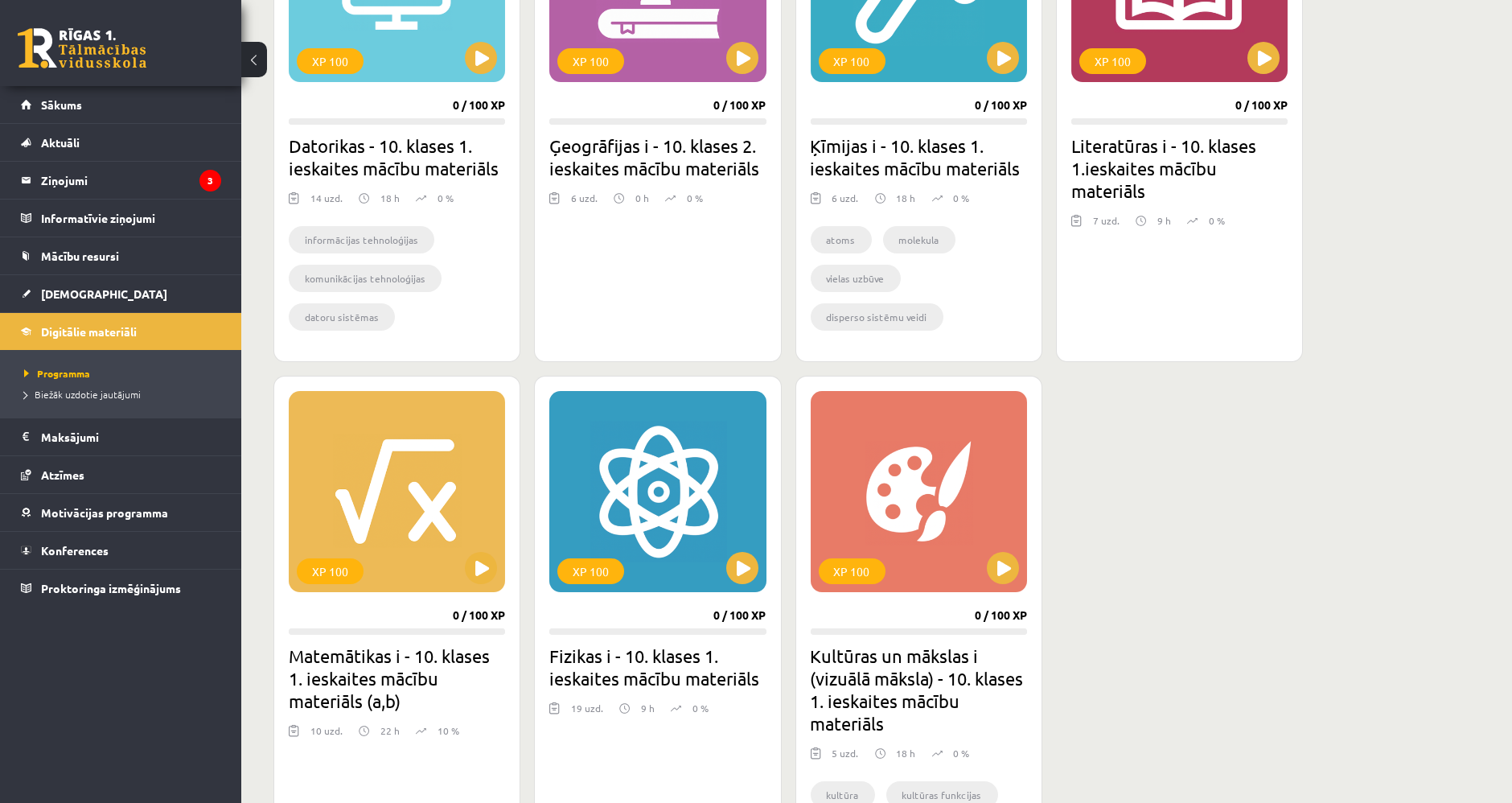
scroll to position [454, 0]
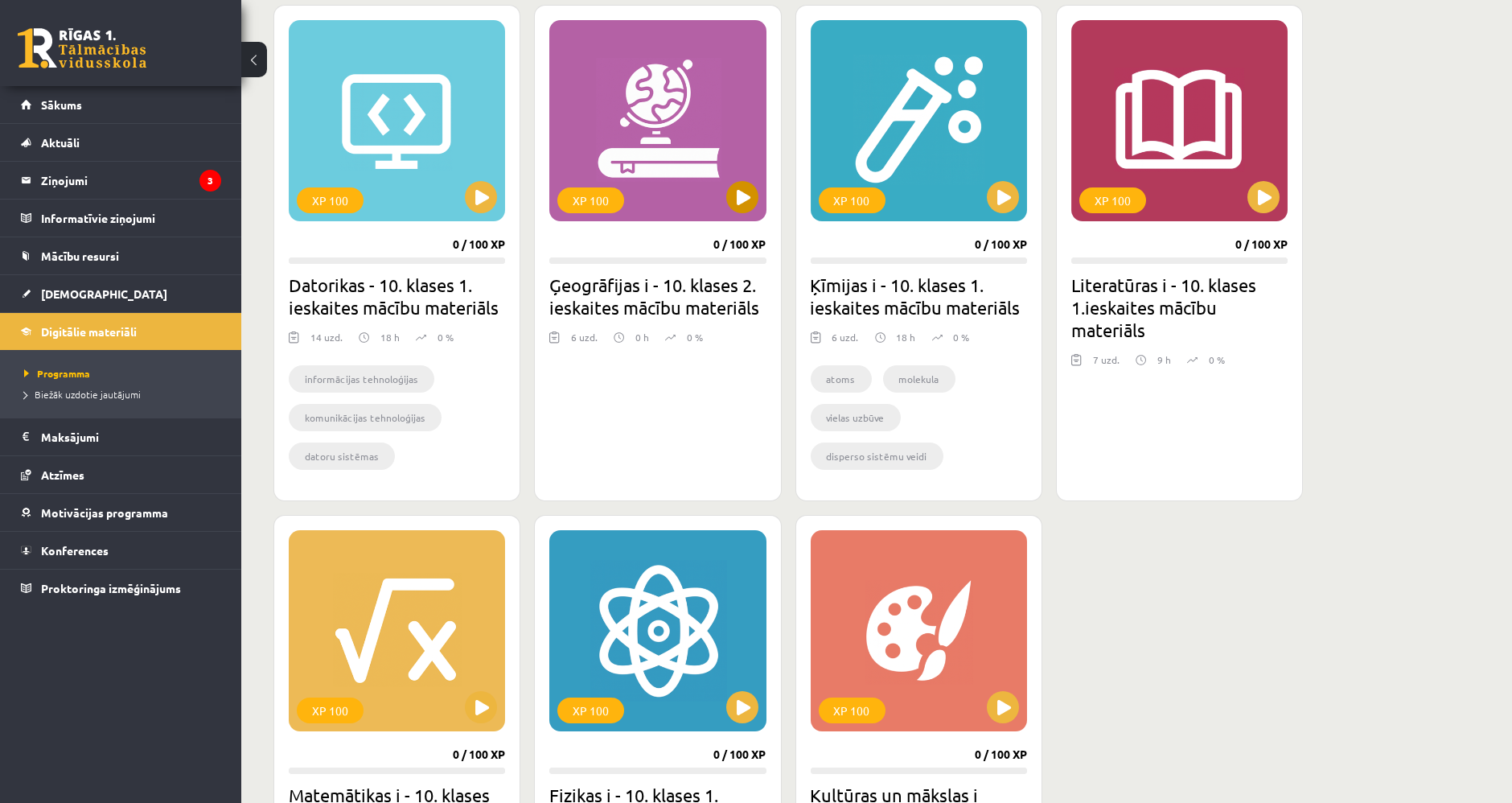
click at [683, 187] on div "XP 100" at bounding box center [657, 120] width 216 height 201
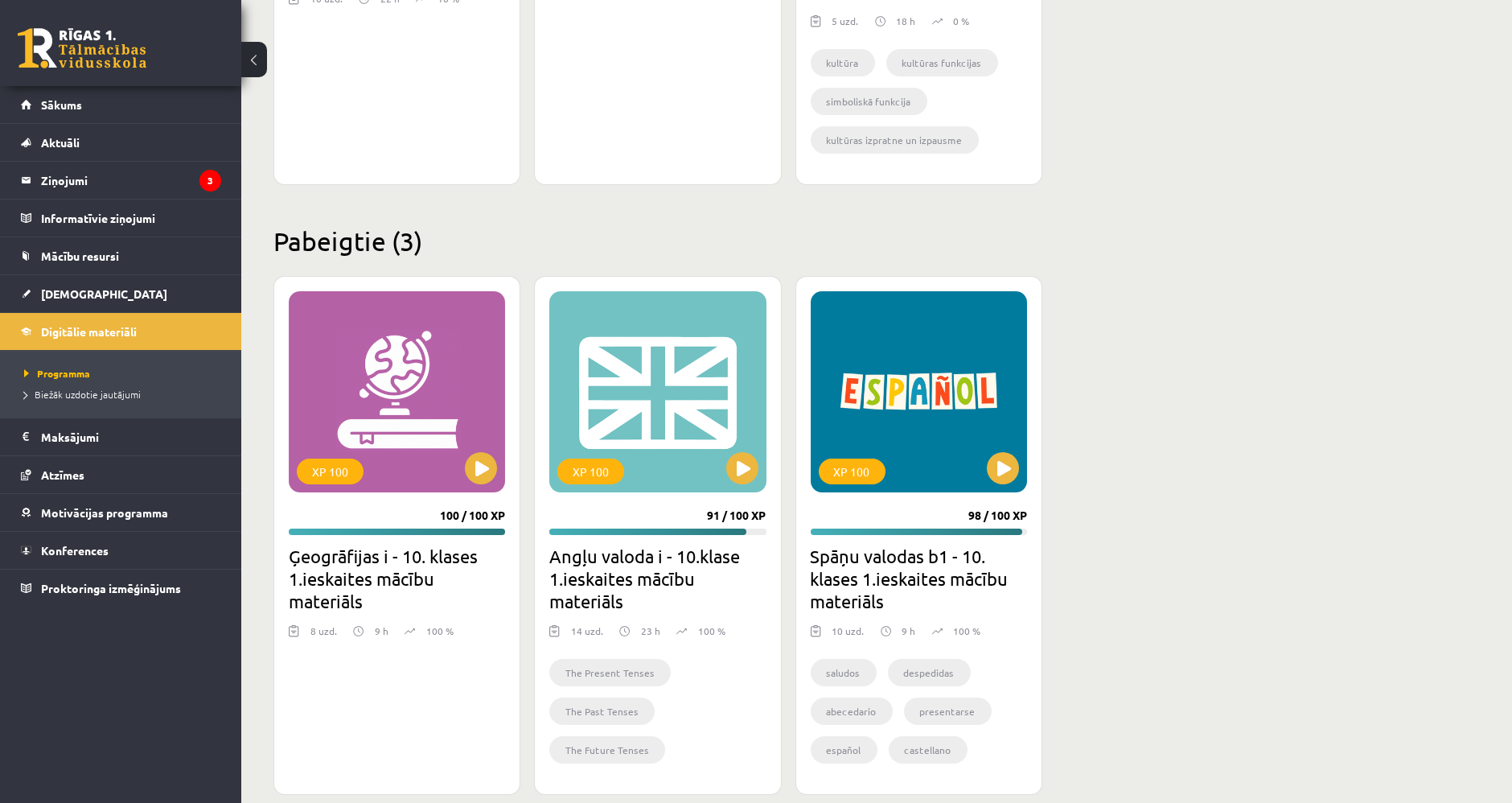
scroll to position [1348, 0]
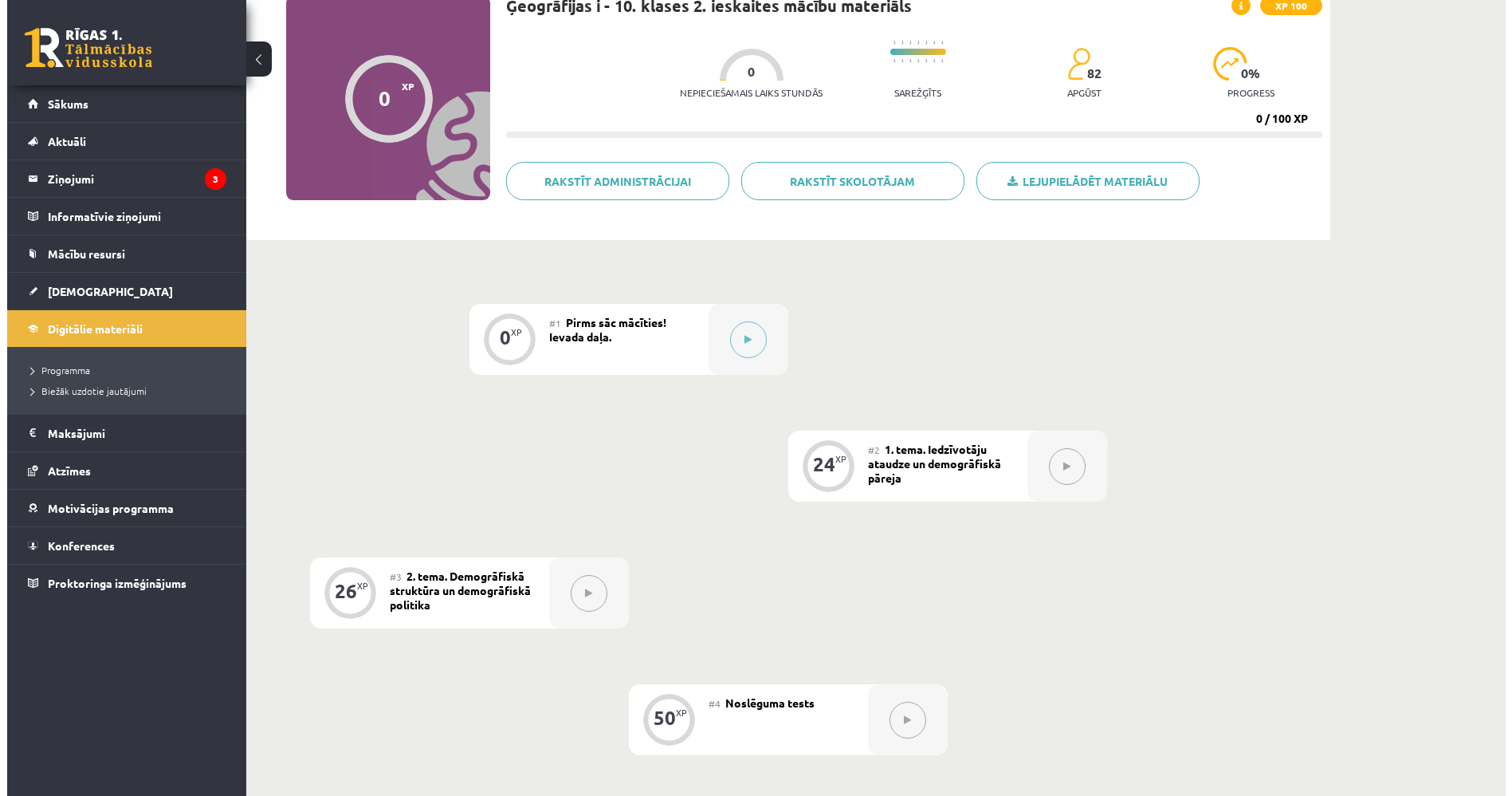
scroll to position [137, 0]
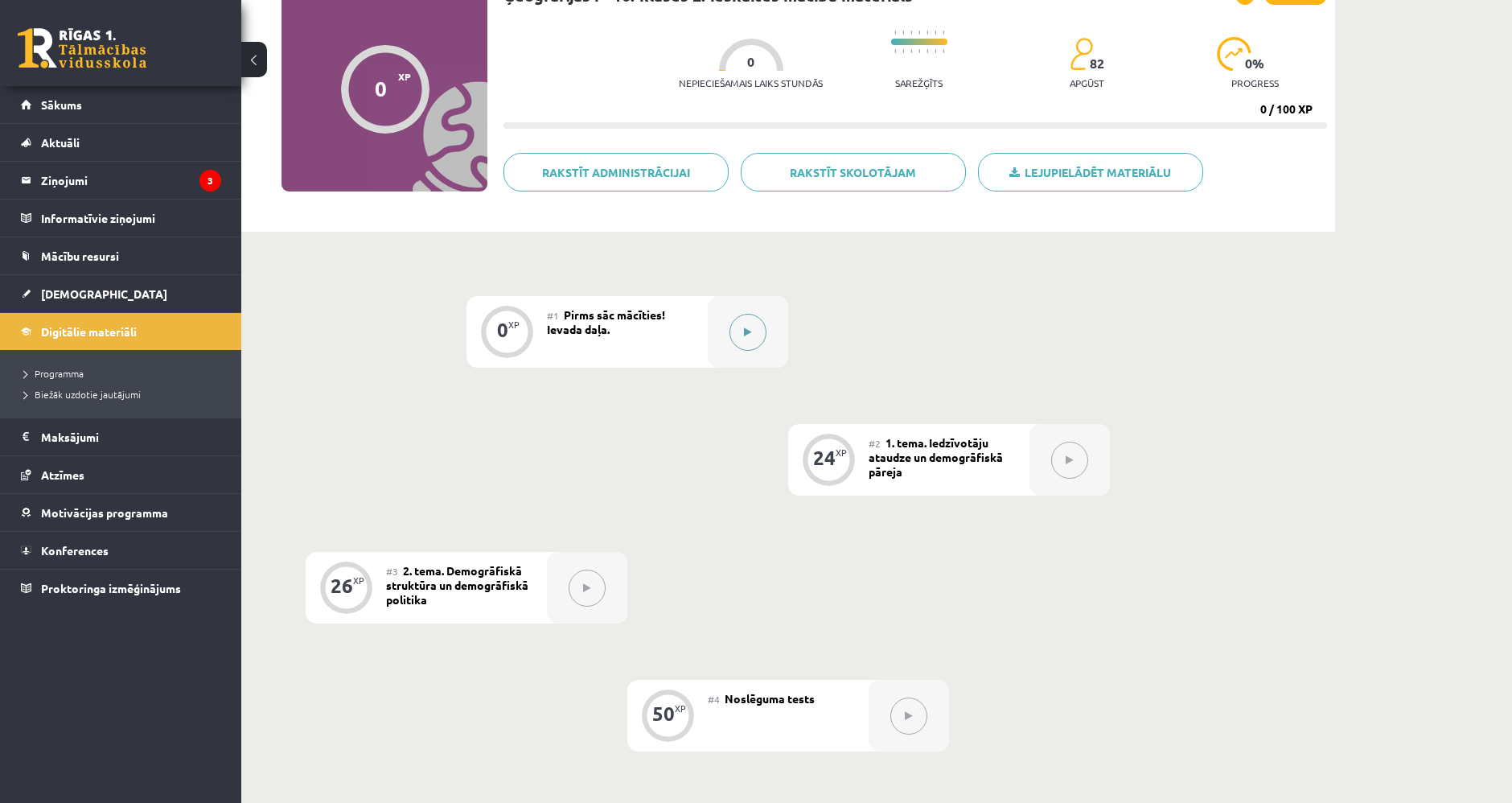
click at [729, 347] on div at bounding box center [747, 332] width 80 height 71
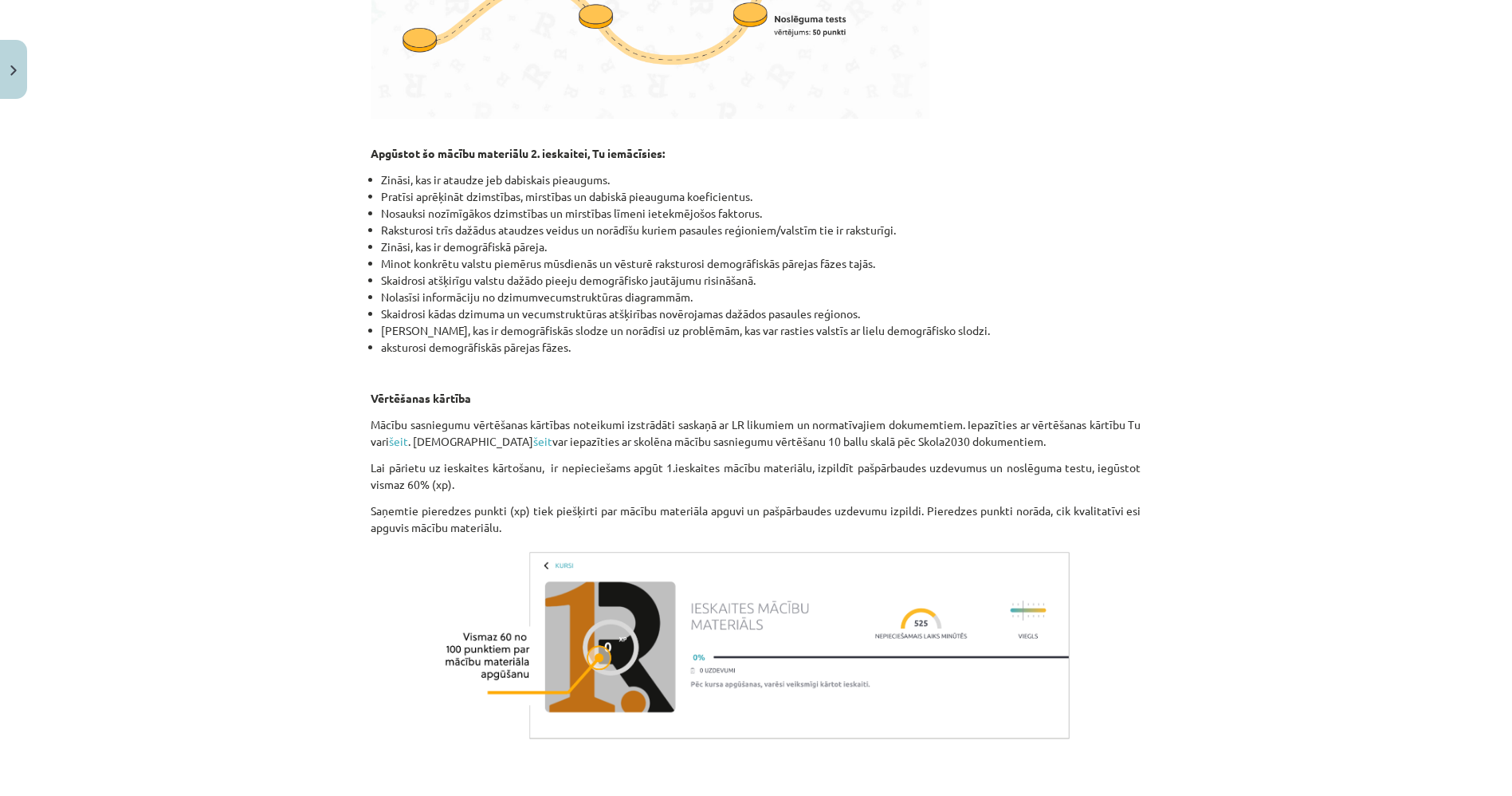
scroll to position [0, 0]
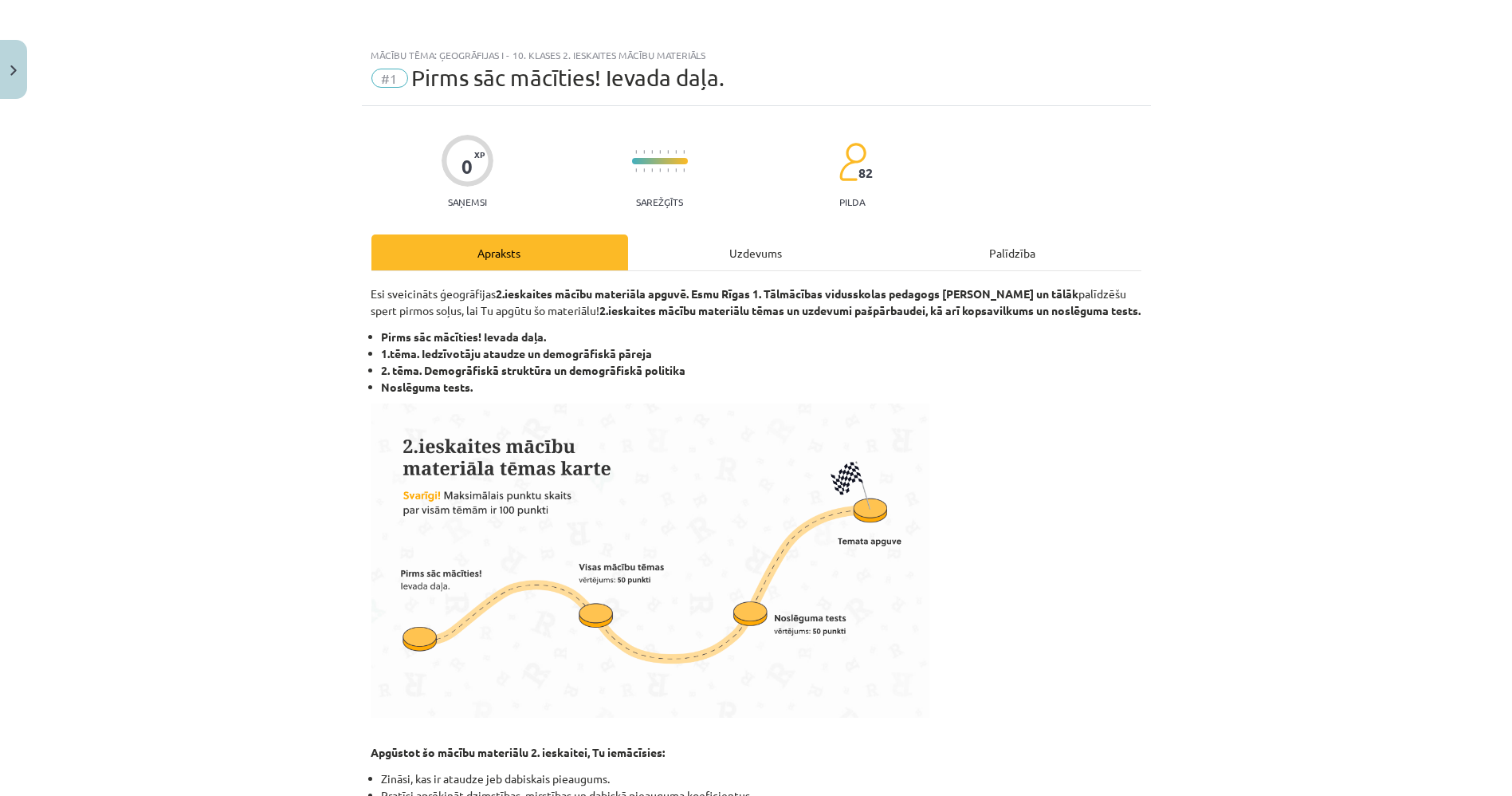
click at [714, 247] on div "Uzdevums" at bounding box center [756, 252] width 257 height 36
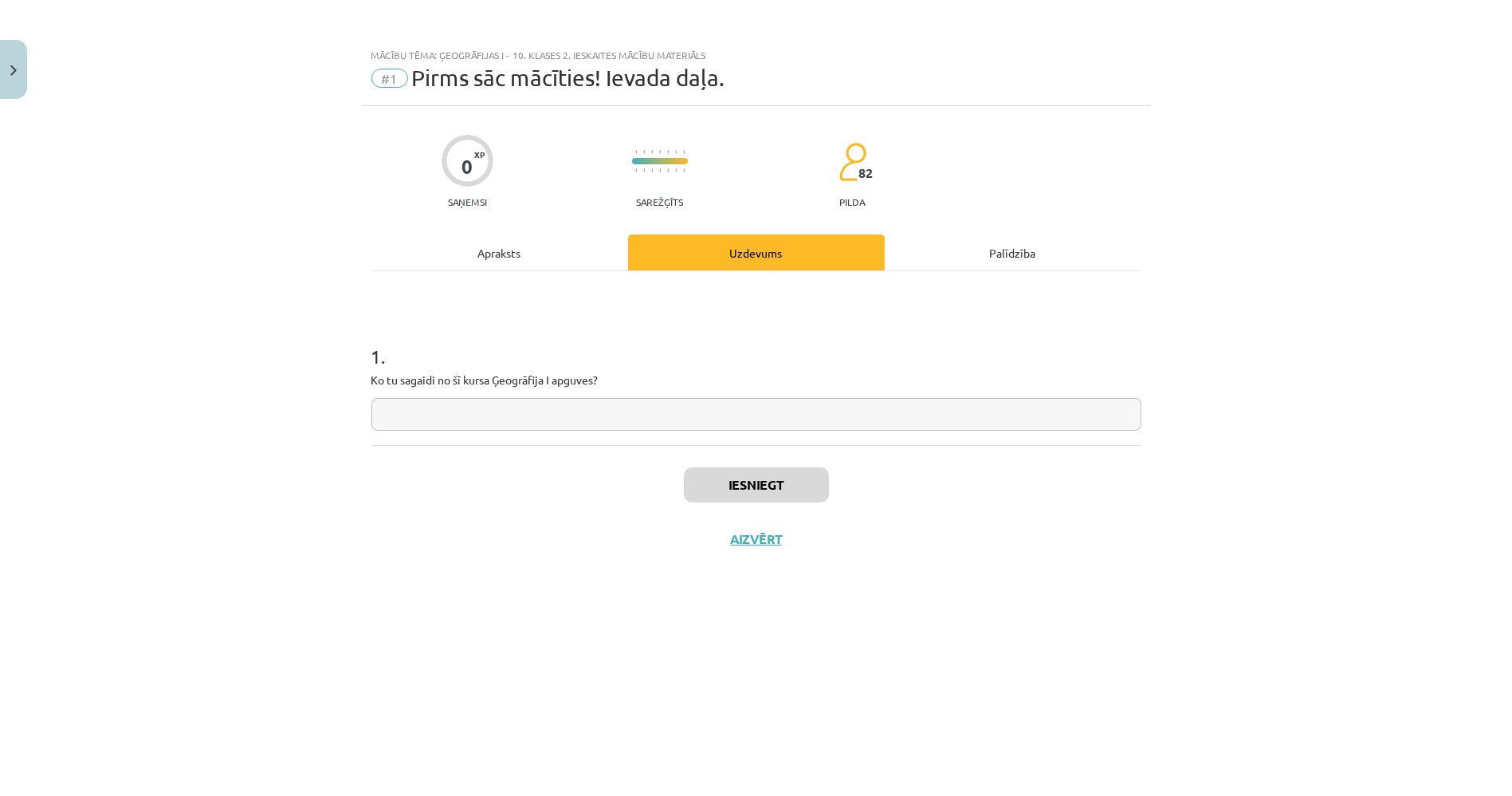
click at [554, 240] on div "Apraksts" at bounding box center [500, 252] width 257 height 36
